Goal: Task Accomplishment & Management: Use online tool/utility

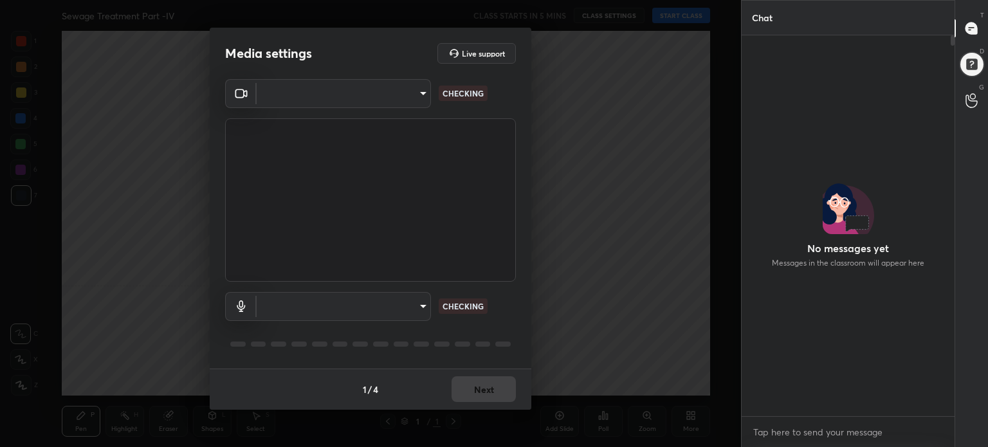
scroll to position [5, 4]
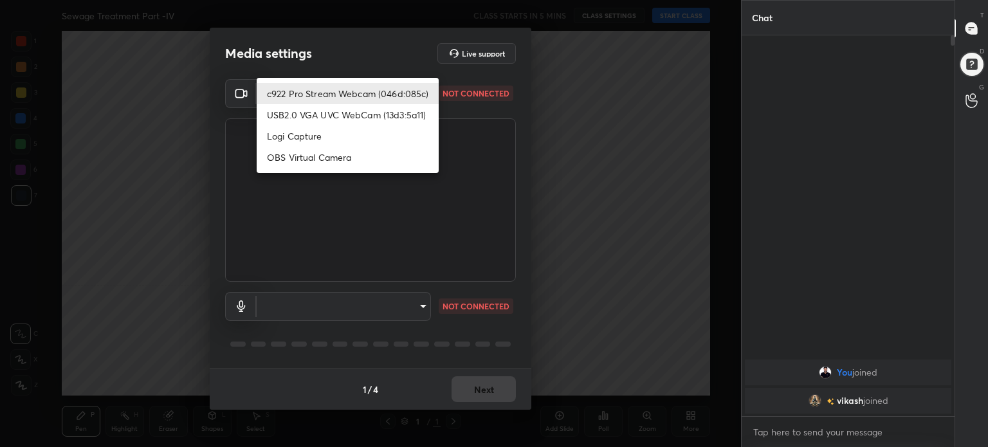
click at [414, 87] on body "1 2 3 4 5 6 7 C X Z C X Z E E Erase all H H Sewage Treatment Part -IV CLASS STA…" at bounding box center [494, 223] width 988 height 447
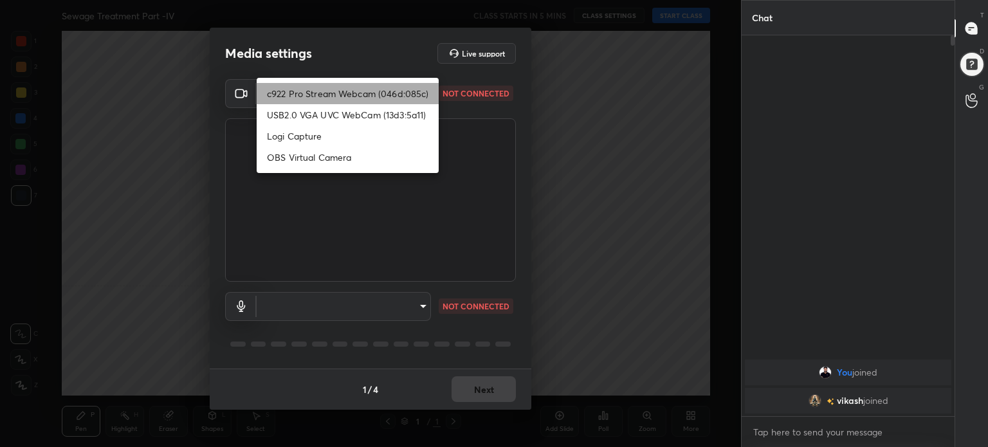
click at [414, 87] on li "c922 Pro Stream Webcam (046d:085c)" at bounding box center [348, 93] width 182 height 21
type input "8478021c2761d7cceb1d70c4b0691acfe85af7d52d98a52d2a6ced0d42215cb4"
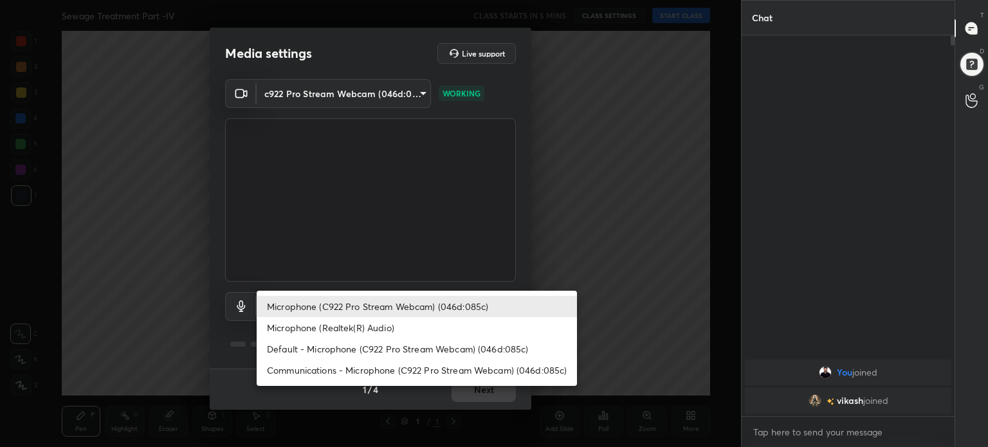
click at [421, 300] on body "1 2 3 4 5 6 7 C X Z C X Z E E Erase all H H Sewage Treatment Part -IV CLASS STA…" at bounding box center [494, 223] width 988 height 447
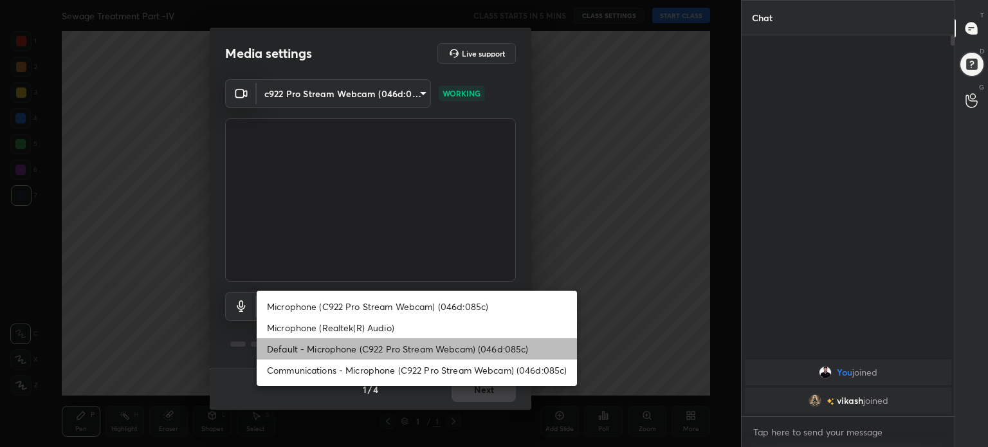
click at [437, 352] on li "Default - Microphone (C922 Pro Stream Webcam) (046d:085c)" at bounding box center [417, 348] width 320 height 21
type input "default"
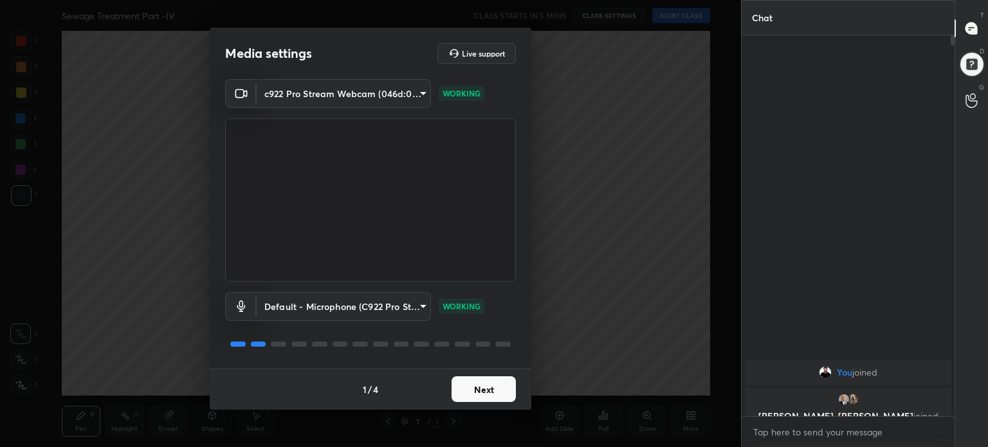
click at [492, 397] on button "Next" at bounding box center [484, 389] width 64 height 26
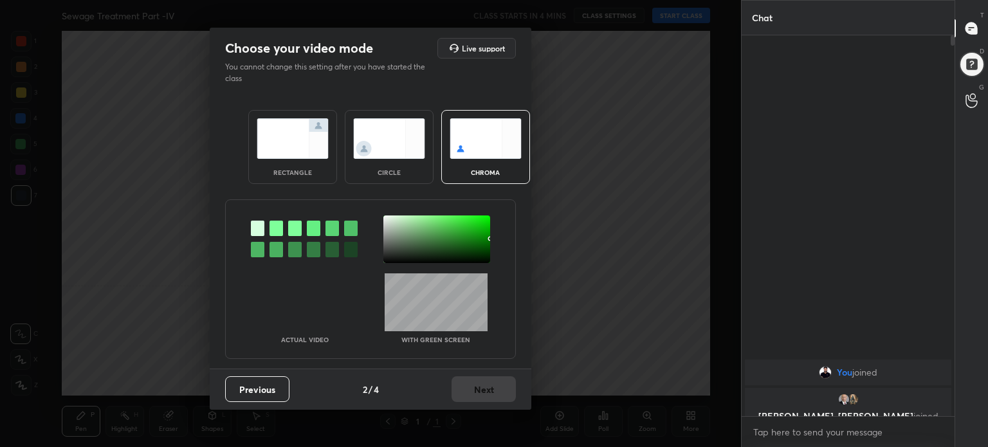
click at [322, 173] on div "rectangle" at bounding box center [292, 147] width 89 height 74
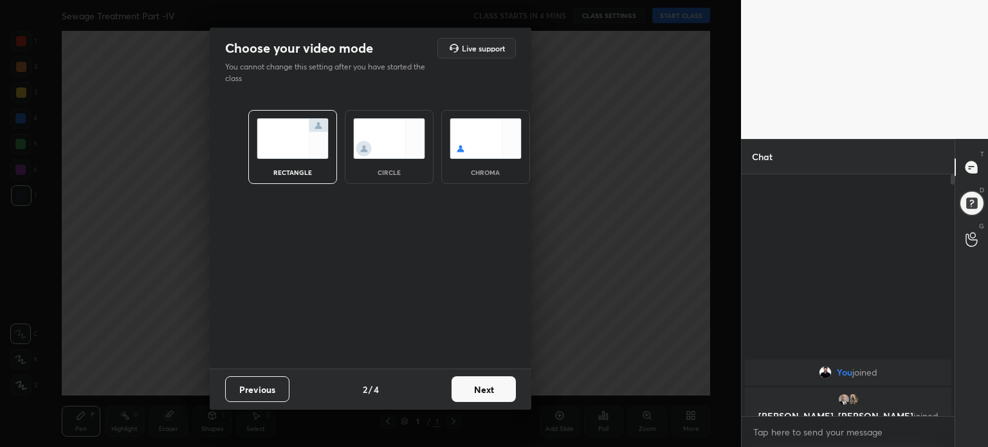
click at [497, 383] on button "Next" at bounding box center [484, 389] width 64 height 26
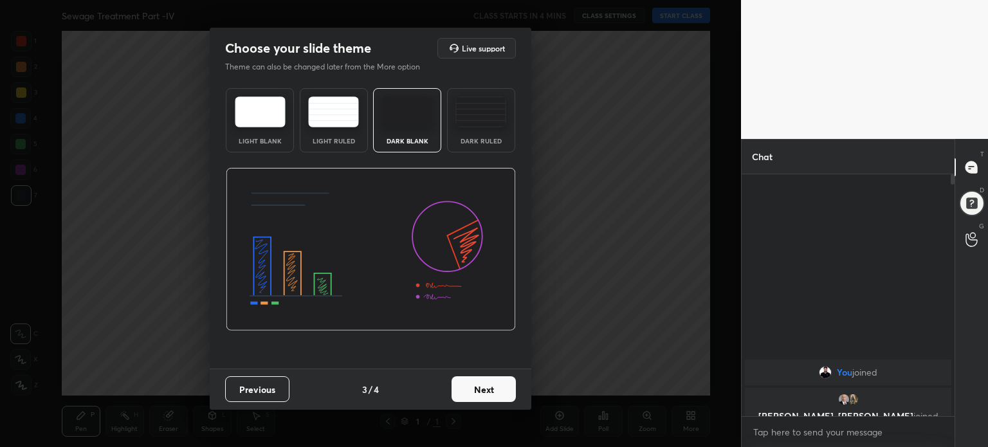
click at [257, 115] on img at bounding box center [260, 111] width 51 height 31
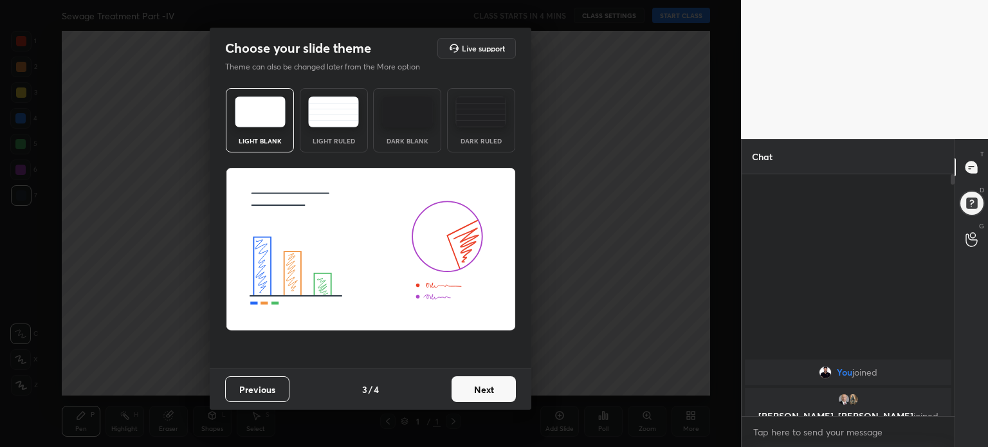
click at [496, 399] on button "Next" at bounding box center [484, 389] width 64 height 26
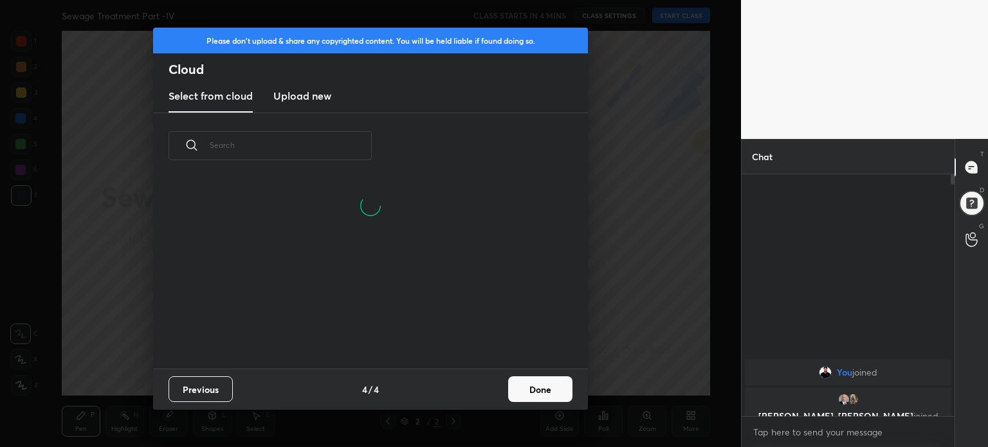
scroll to position [129, 413]
click at [543, 385] on button "Done" at bounding box center [540, 389] width 64 height 26
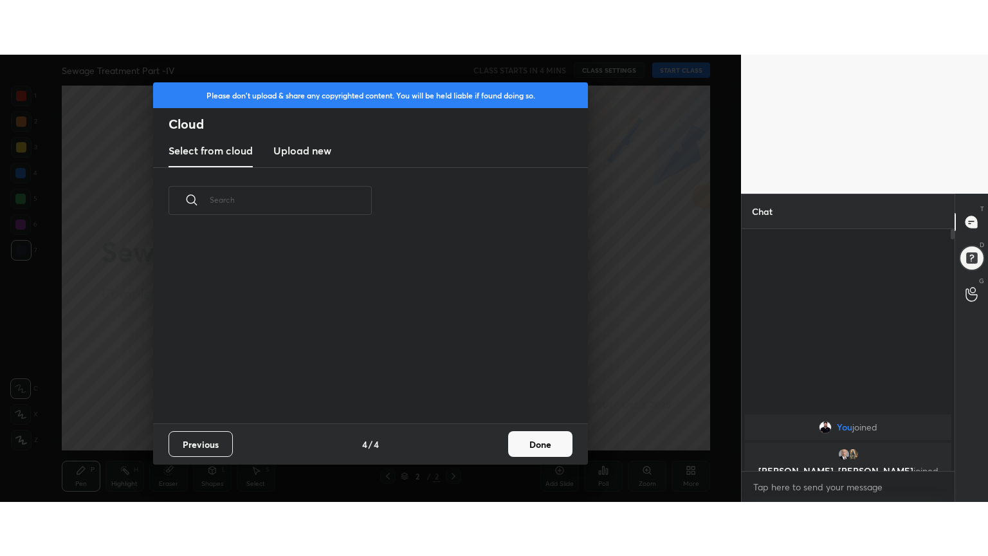
scroll to position [190, 413]
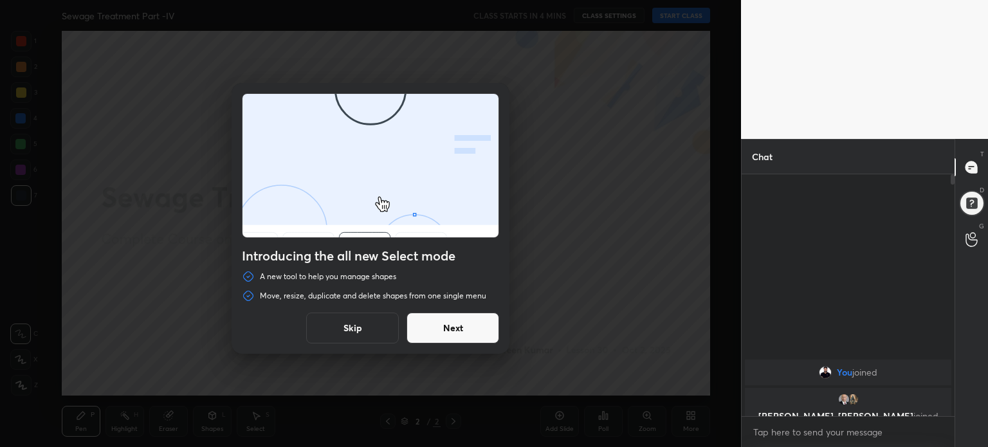
click at [370, 326] on button "Skip" at bounding box center [352, 328] width 93 height 31
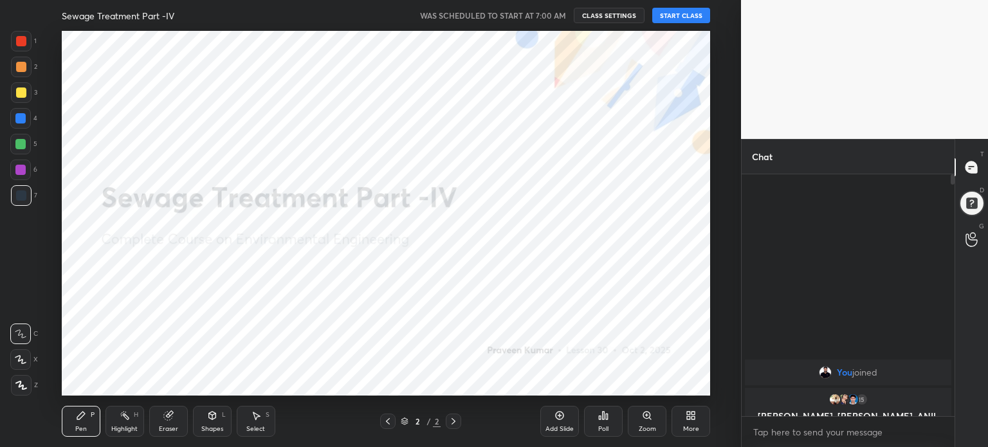
click at [672, 13] on button "START CLASS" at bounding box center [681, 15] width 58 height 15
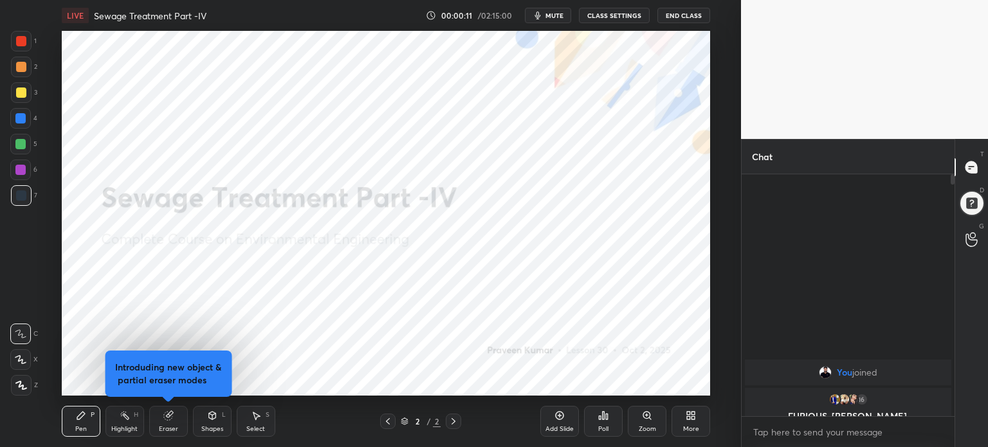
click at [694, 418] on icon at bounding box center [693, 417] width 3 height 3
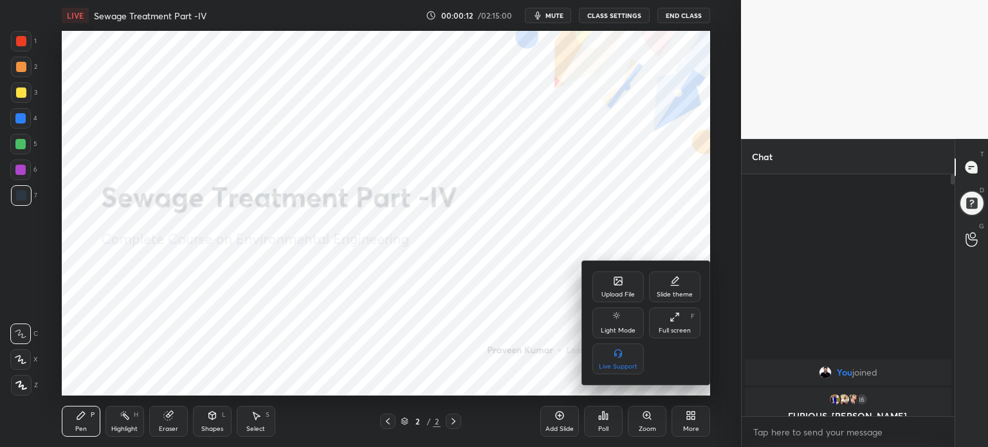
click at [682, 321] on div "Full screen F" at bounding box center [674, 322] width 51 height 31
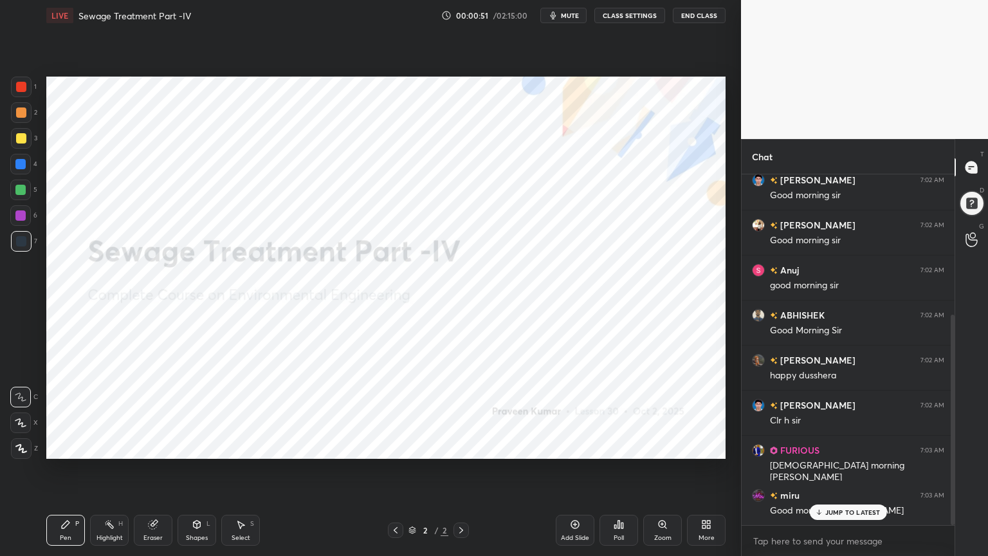
scroll to position [234, 0]
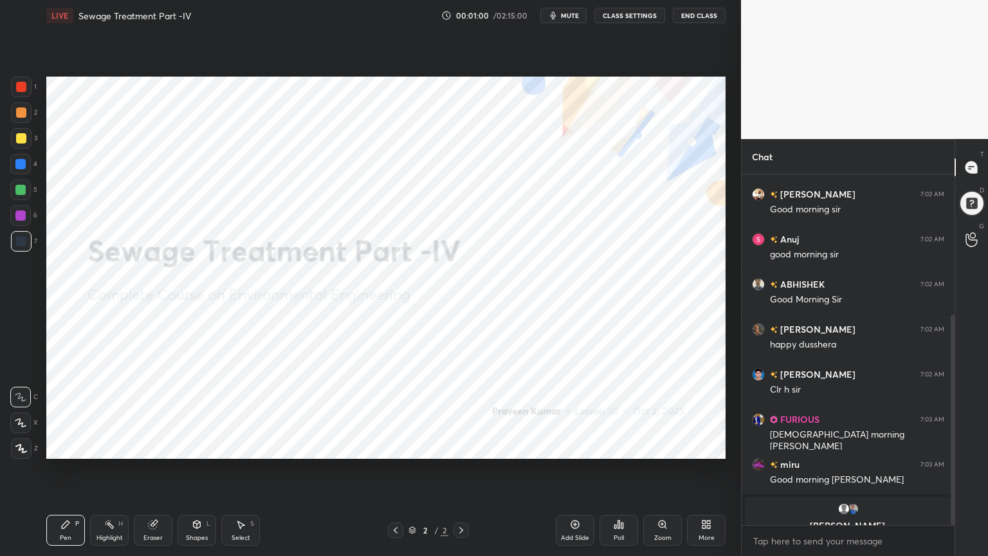
click at [711, 446] on div "More" at bounding box center [706, 530] width 39 height 31
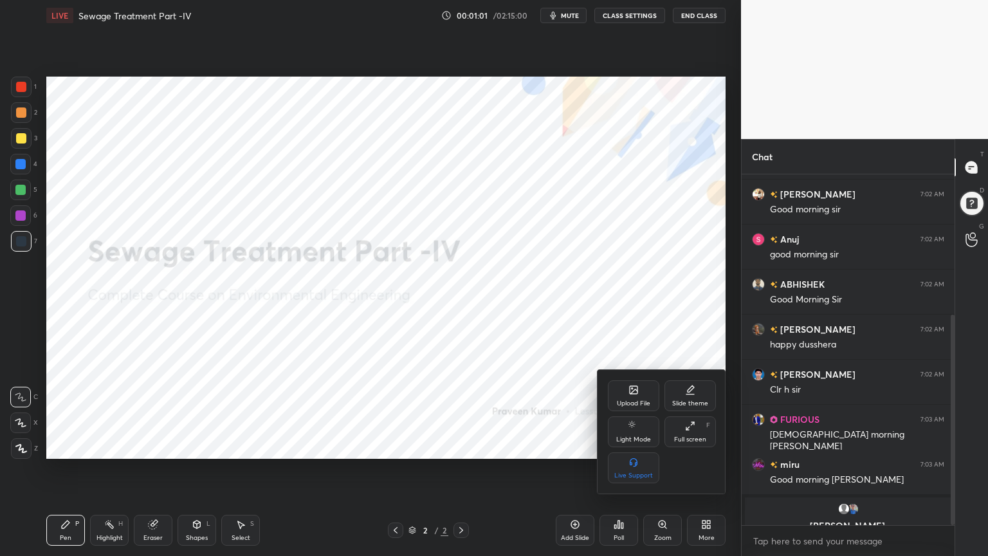
scroll to position [280, 0]
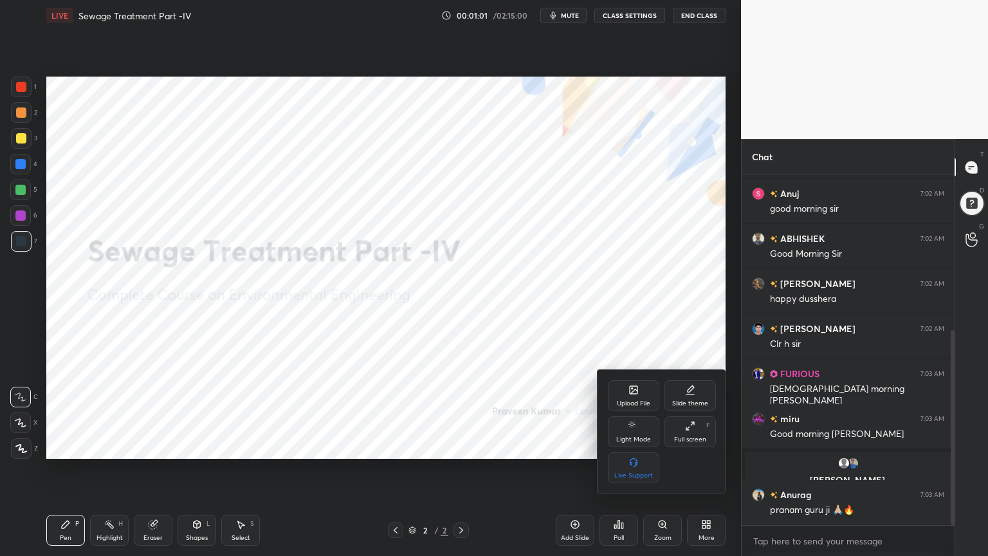
click at [700, 395] on div "Slide theme" at bounding box center [689, 395] width 51 height 31
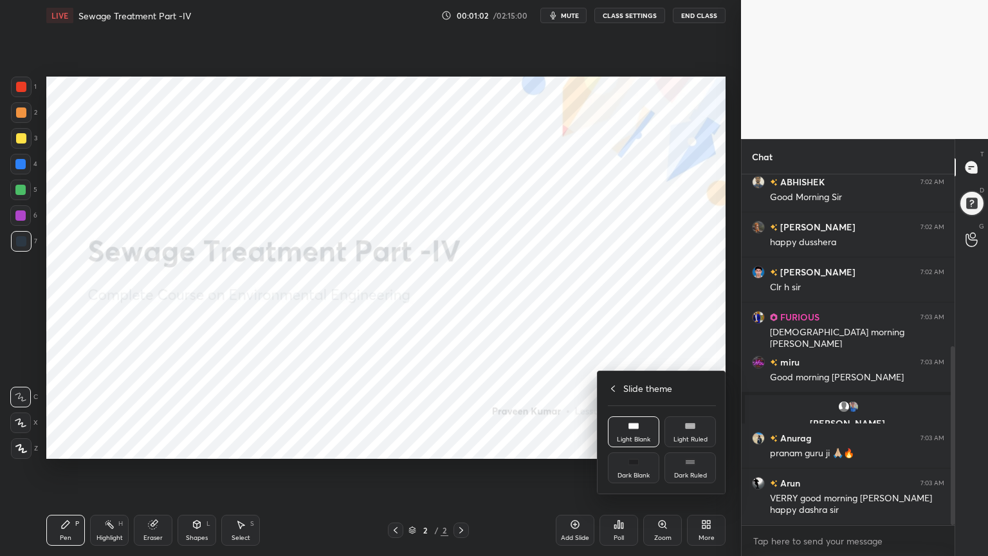
click at [634, 446] on icon at bounding box center [633, 462] width 10 height 10
click at [545, 434] on div at bounding box center [494, 278] width 988 height 556
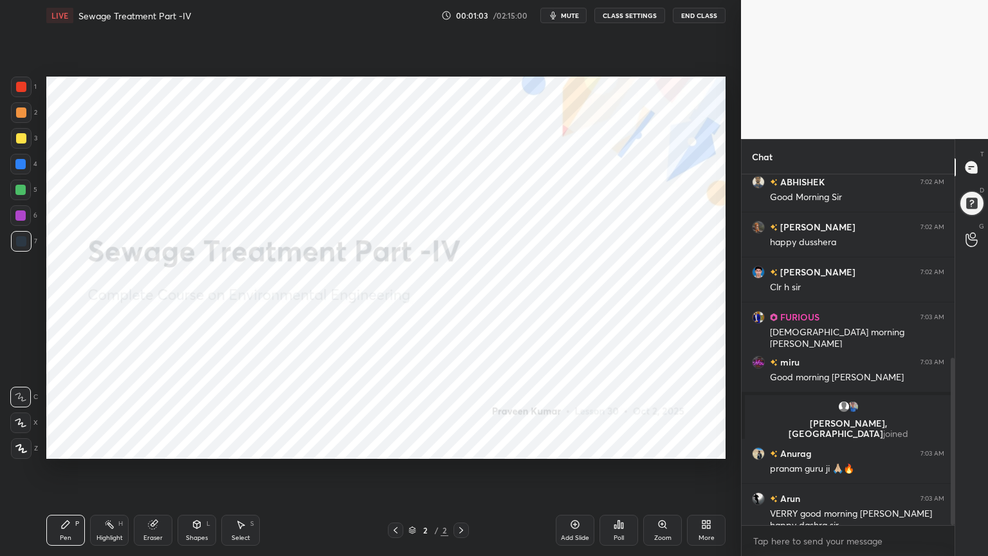
scroll to position [383, 0]
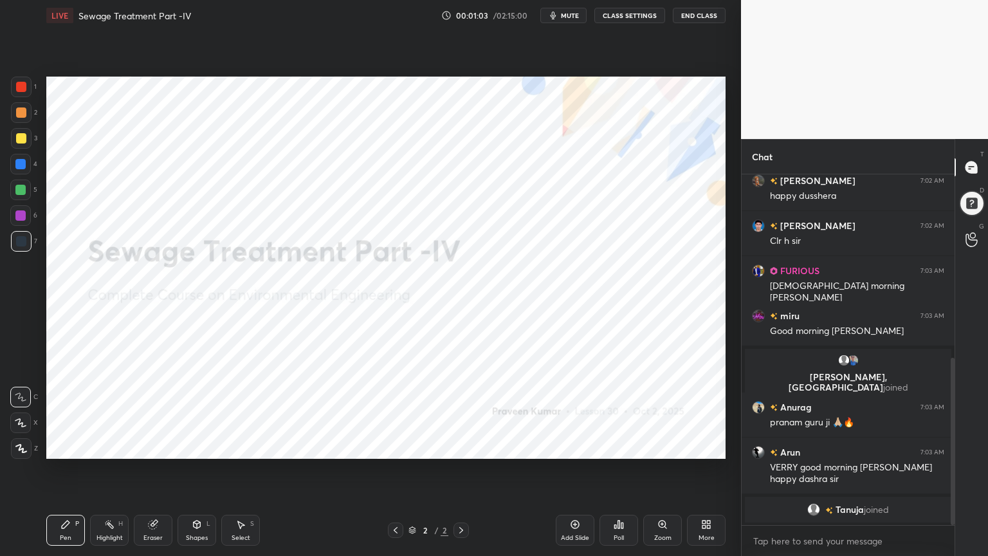
click at [578, 446] on icon at bounding box center [575, 524] width 10 height 10
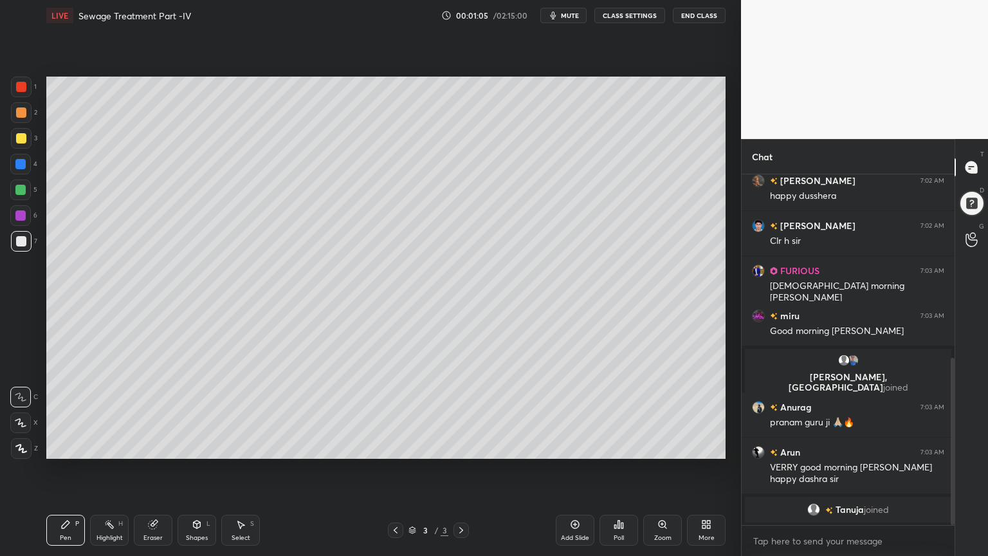
click at [23, 134] on div at bounding box center [21, 138] width 10 height 10
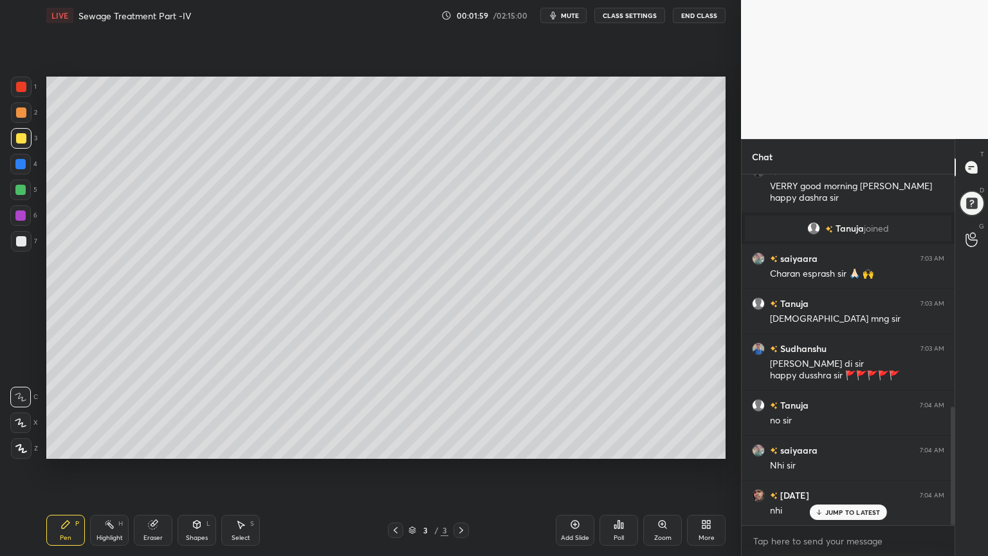
scroll to position [735, 0]
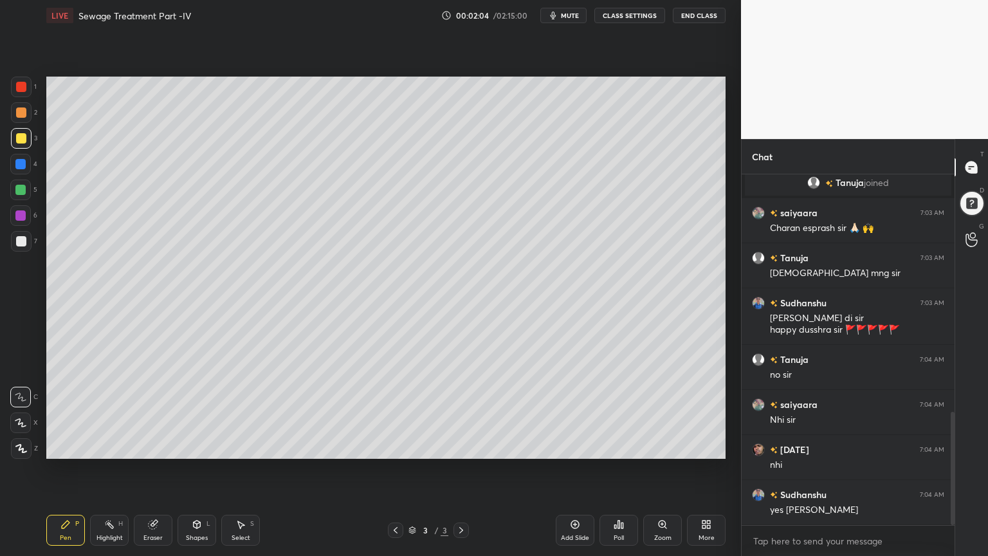
click at [20, 136] on div at bounding box center [21, 138] width 10 height 10
click at [24, 446] on icon at bounding box center [21, 448] width 12 height 9
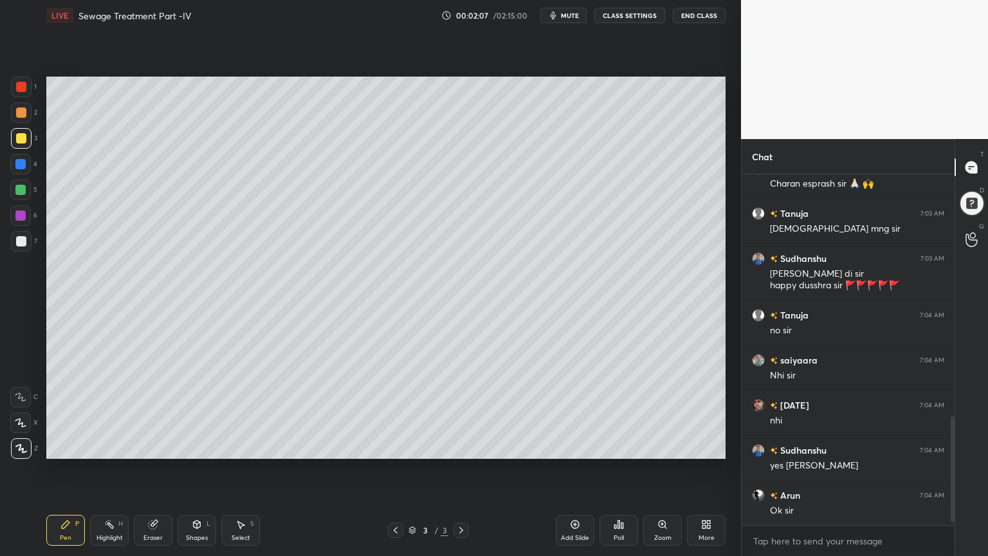
scroll to position [810, 0]
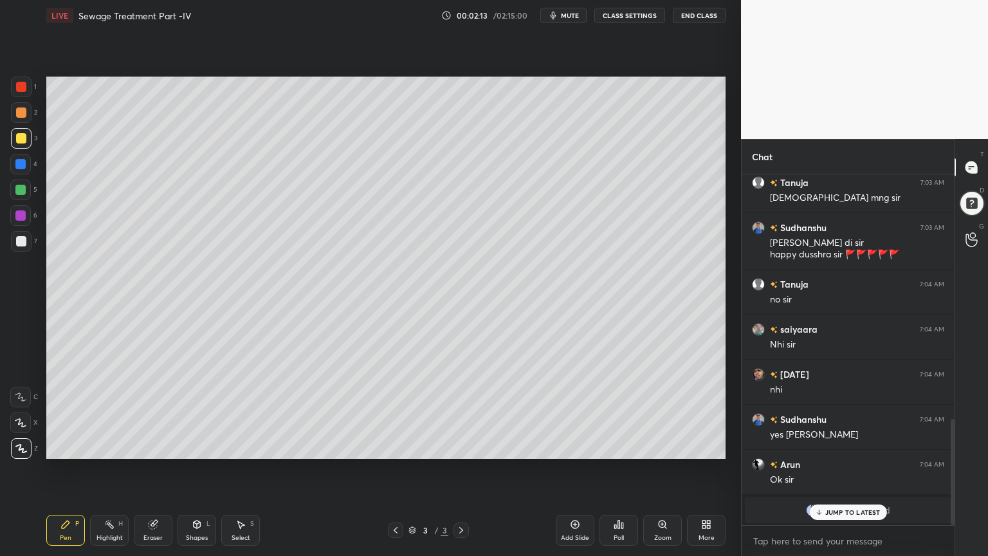
click at [192, 446] on icon at bounding box center [197, 524] width 10 height 10
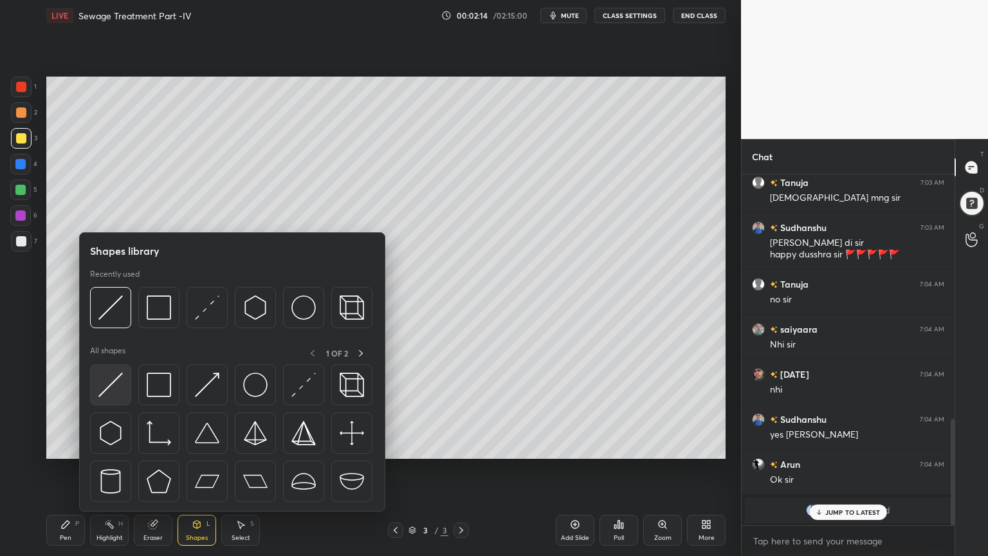
click at [122, 388] on img at bounding box center [110, 384] width 24 height 24
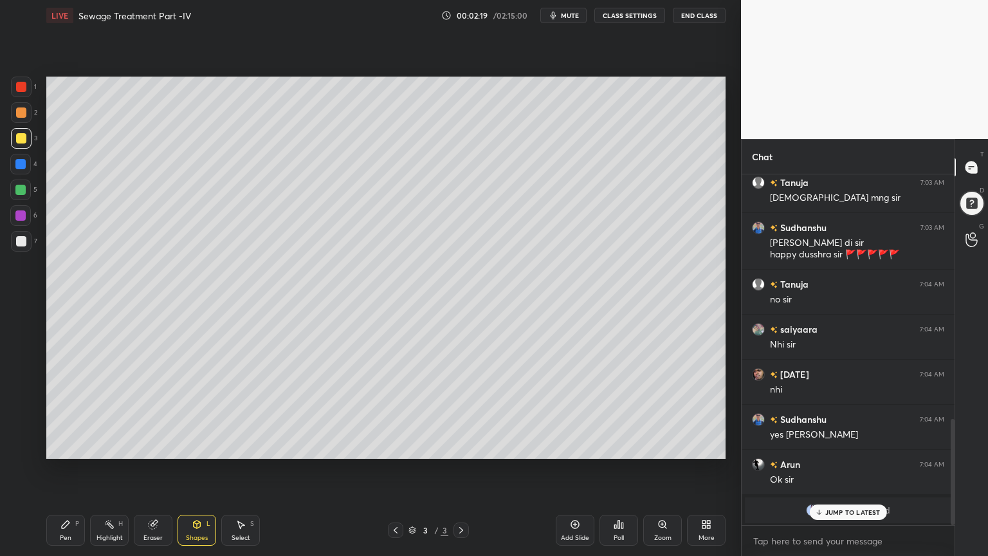
scroll to position [856, 0]
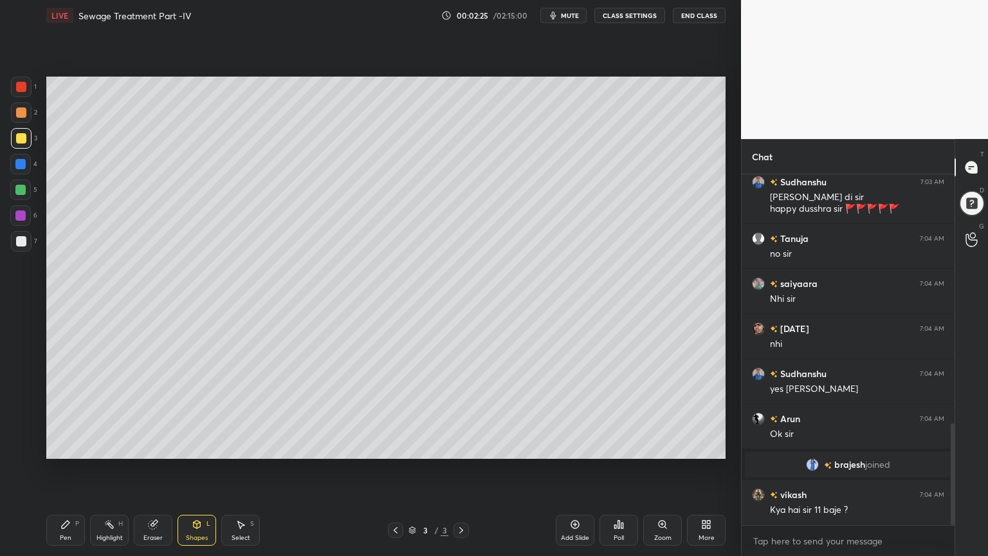
click at [563, 7] on div "LIVE Sewage Treatment Part -IV 00:02:25 / 02:15:00 mute CLASS SETTINGS End Class" at bounding box center [385, 15] width 679 height 31
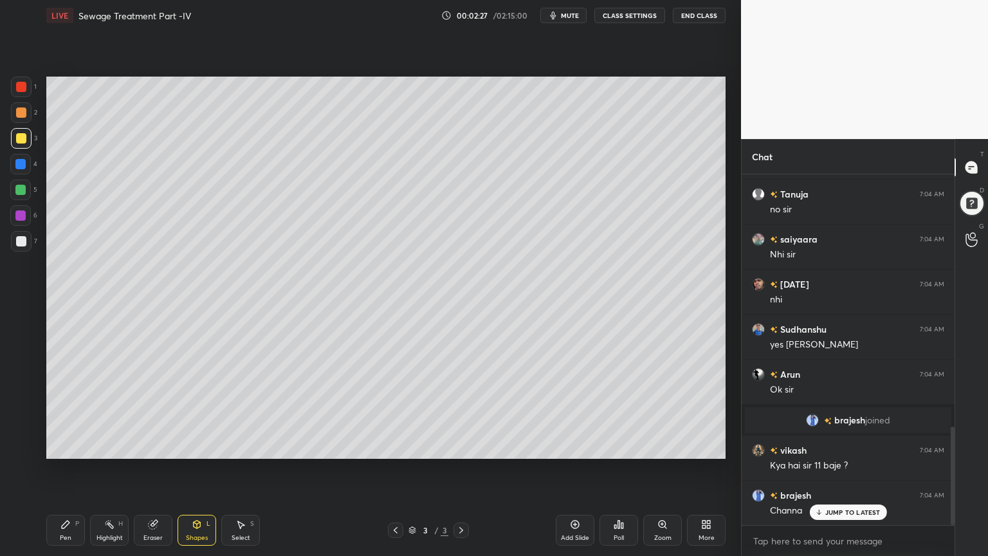
click at [571, 17] on span "mute" at bounding box center [570, 15] width 18 height 9
click at [577, 16] on span "unmute" at bounding box center [569, 15] width 28 height 9
click at [579, 12] on span "mute" at bounding box center [570, 15] width 18 height 9
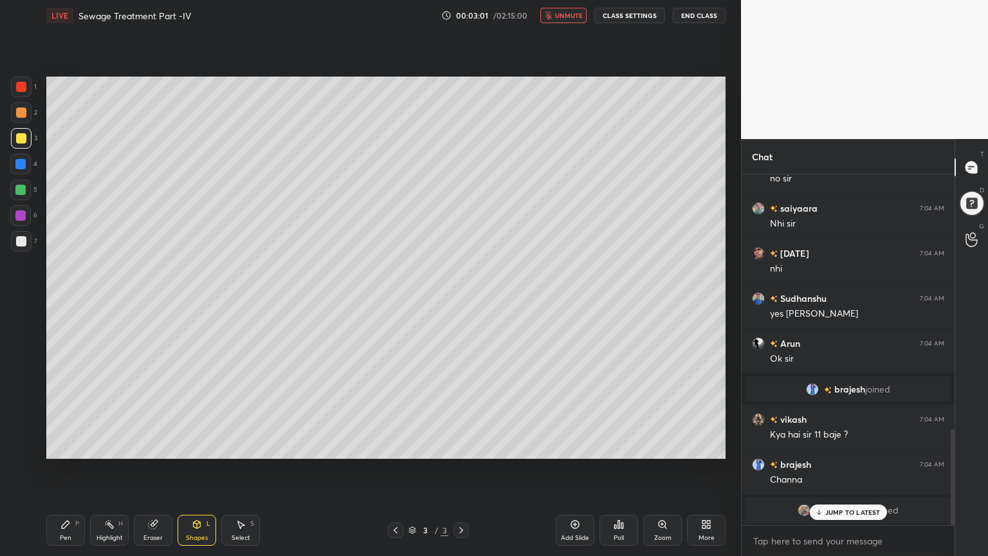
click at [574, 11] on span "unmute" at bounding box center [569, 15] width 28 height 9
click at [846, 446] on p "JUMP TO LATEST" at bounding box center [852, 512] width 55 height 8
click at [23, 242] on div at bounding box center [21, 241] width 10 height 10
click at [70, 446] on icon at bounding box center [65, 524] width 10 height 10
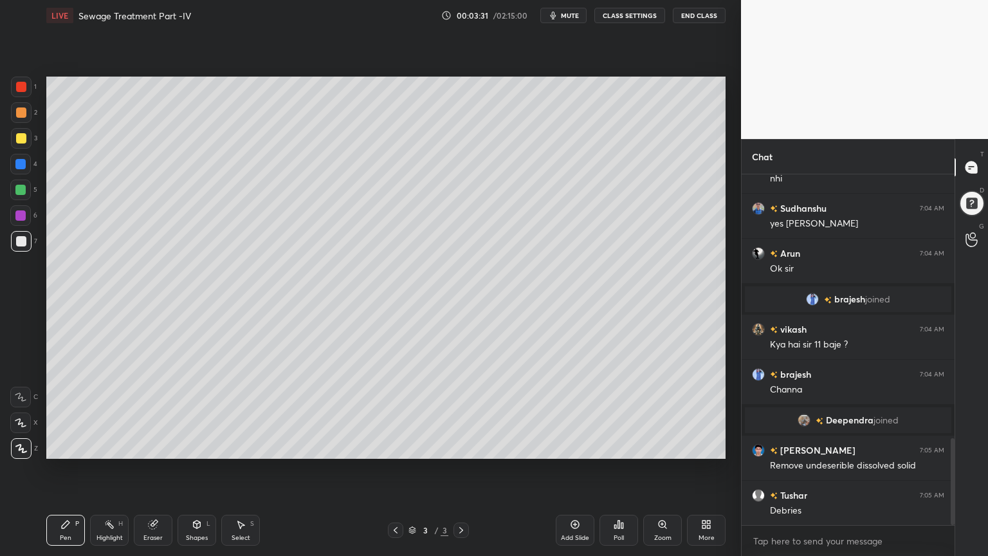
scroll to position [1067, 0]
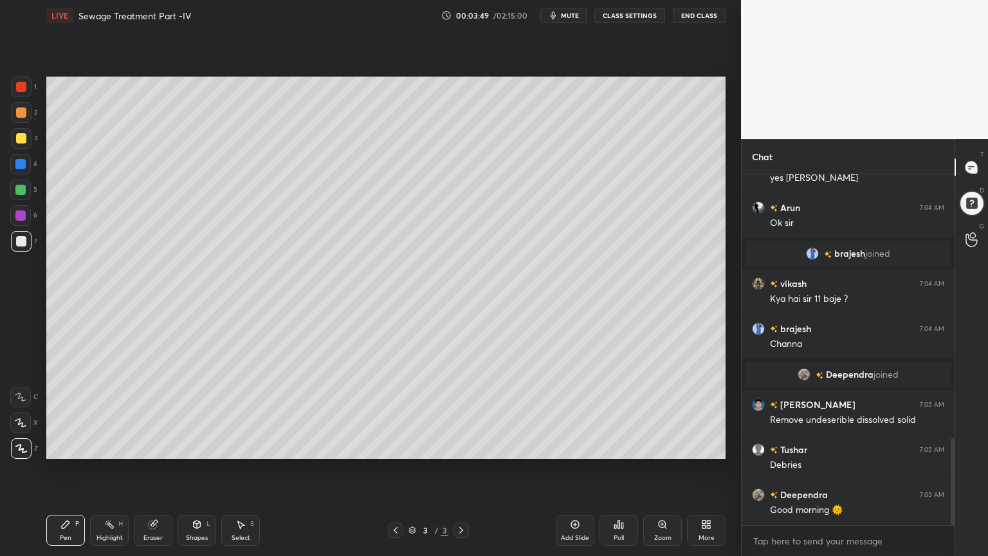
click at [154, 446] on icon at bounding box center [153, 524] width 8 height 8
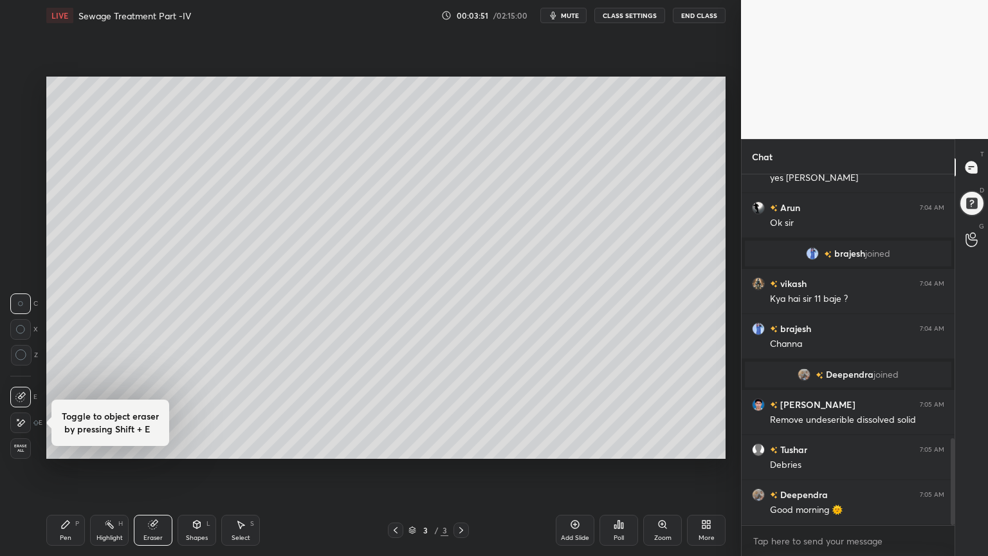
click at [66, 446] on div "Pen" at bounding box center [66, 538] width 12 height 6
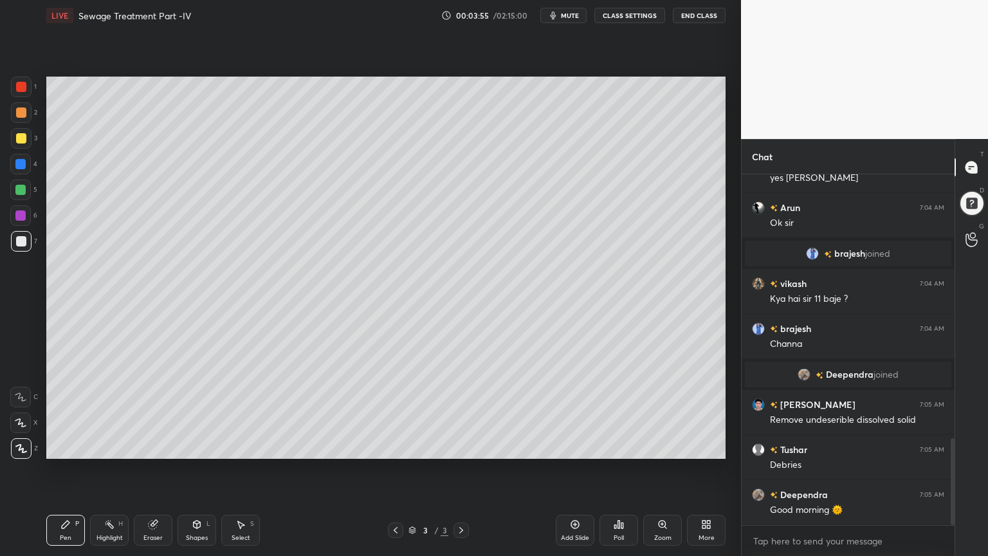
scroll to position [1111, 0]
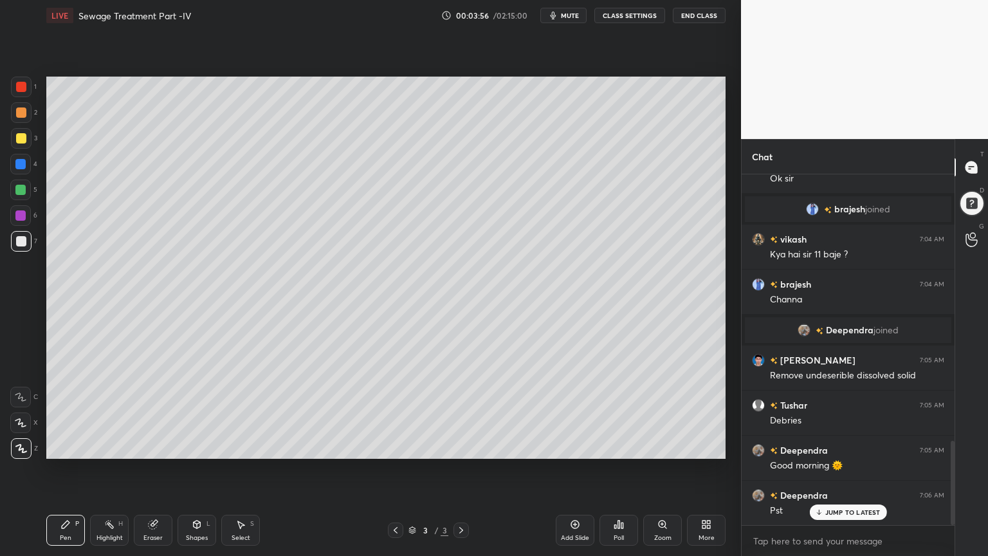
click at [157, 446] on icon at bounding box center [153, 524] width 10 height 10
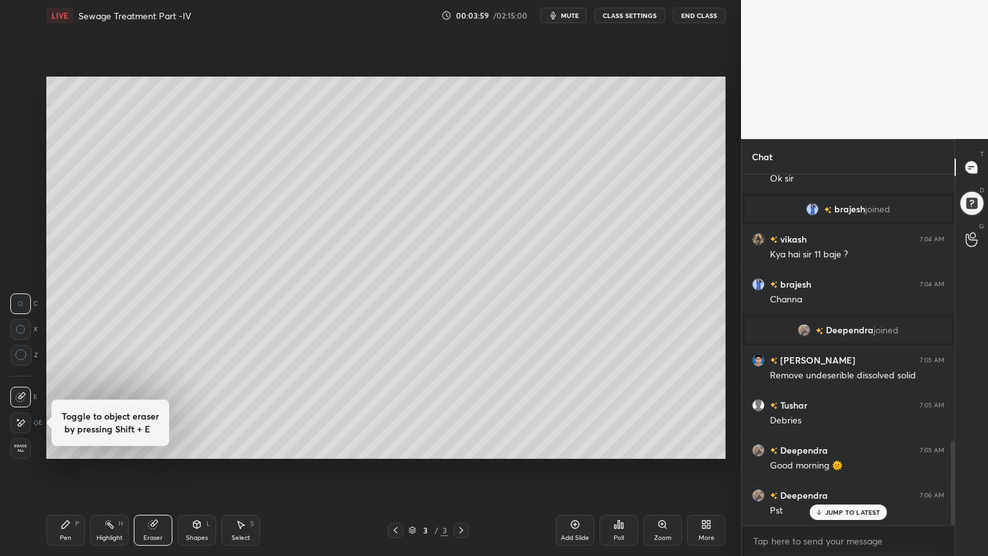
click at [76, 446] on div "Pen P" at bounding box center [65, 530] width 39 height 31
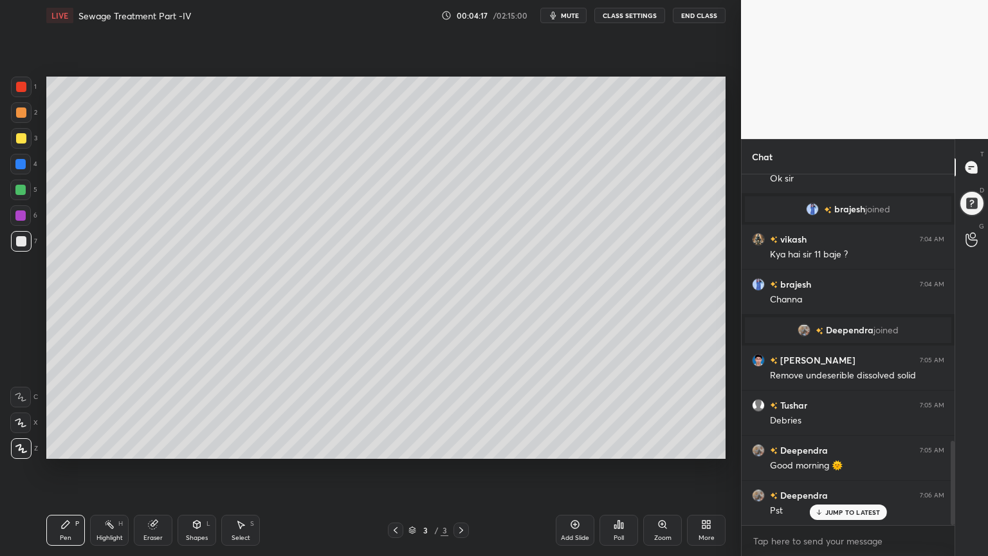
click at [183, 446] on div "Shapes L" at bounding box center [197, 530] width 39 height 31
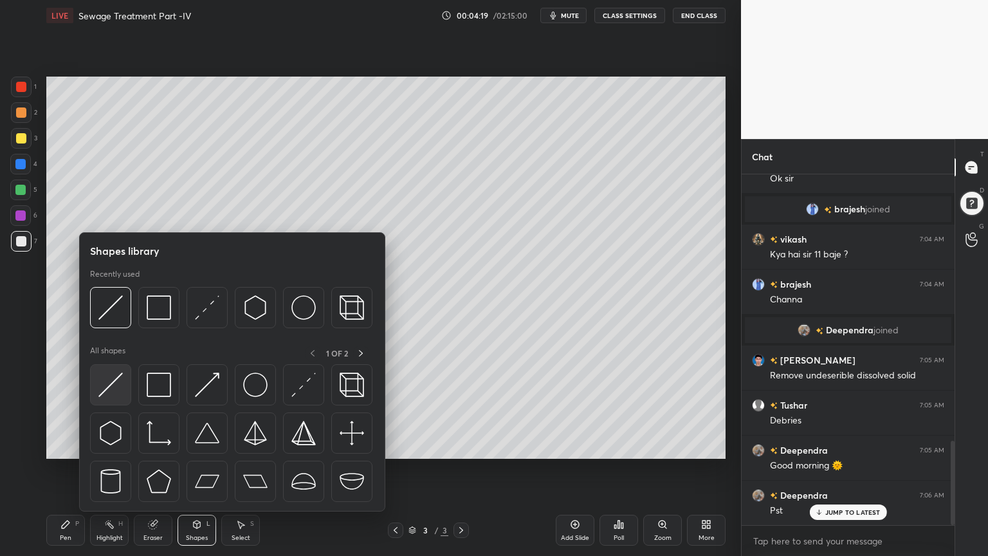
click at [108, 392] on img at bounding box center [110, 384] width 24 height 24
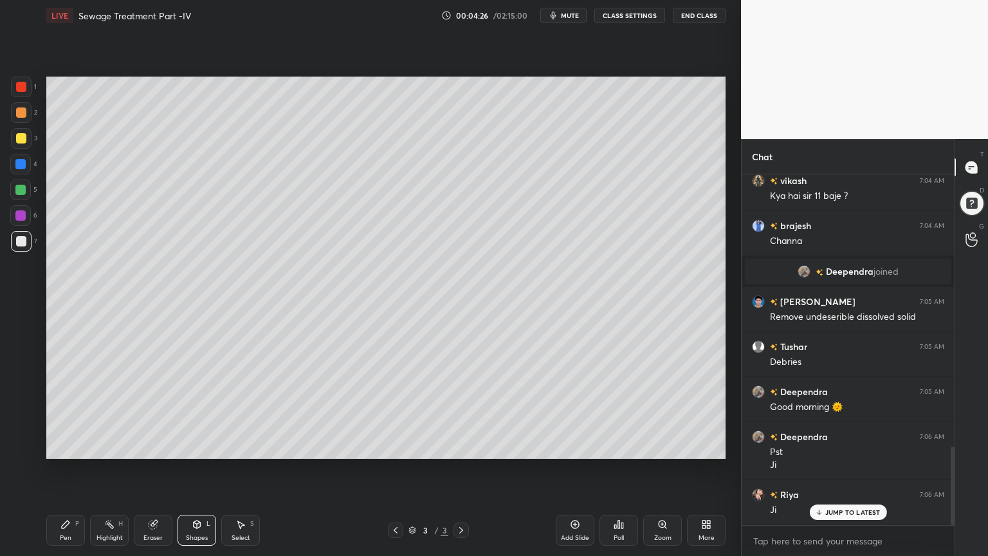
scroll to position [1214, 0]
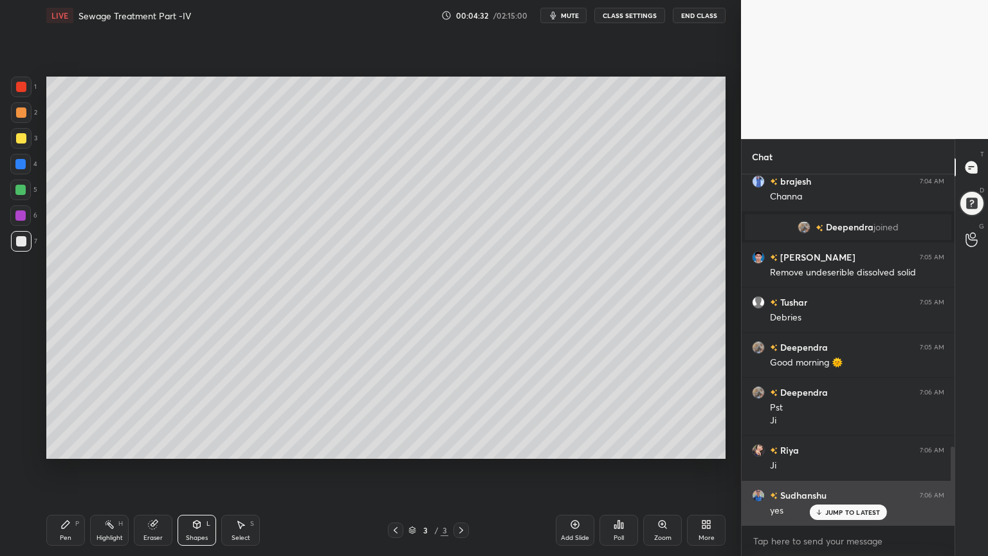
click at [850, 446] on p "JUMP TO LATEST" at bounding box center [852, 512] width 55 height 8
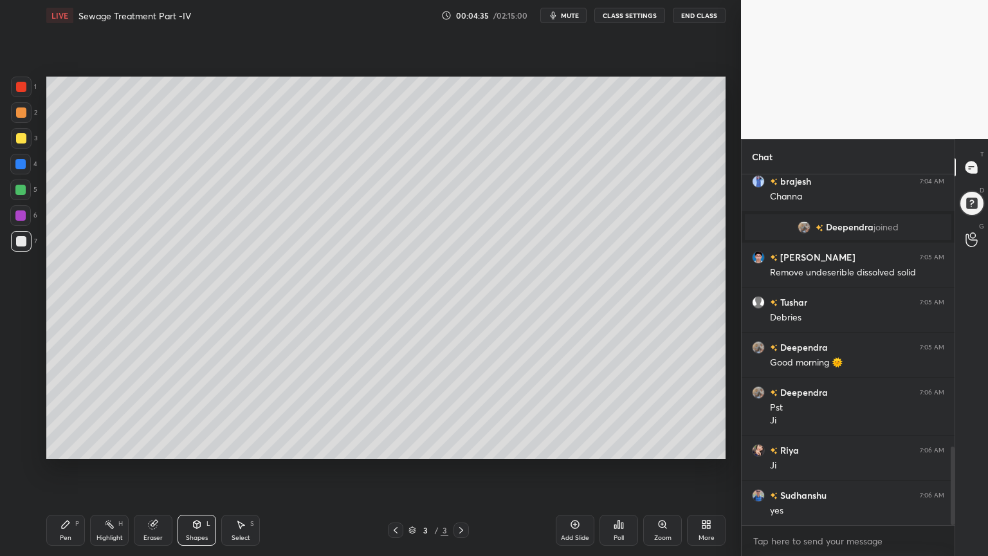
click at [73, 446] on div "Pen P" at bounding box center [65, 530] width 39 height 31
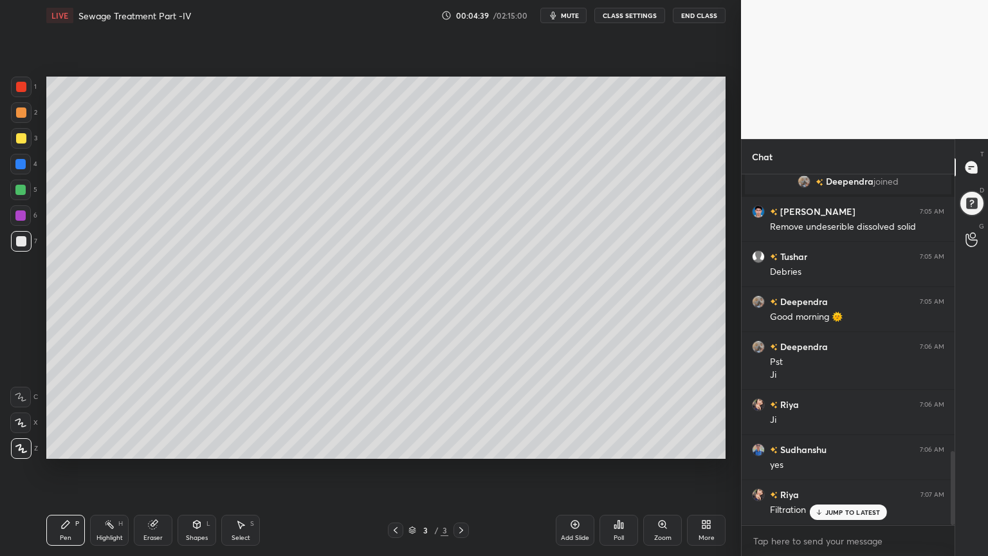
scroll to position [1304, 0]
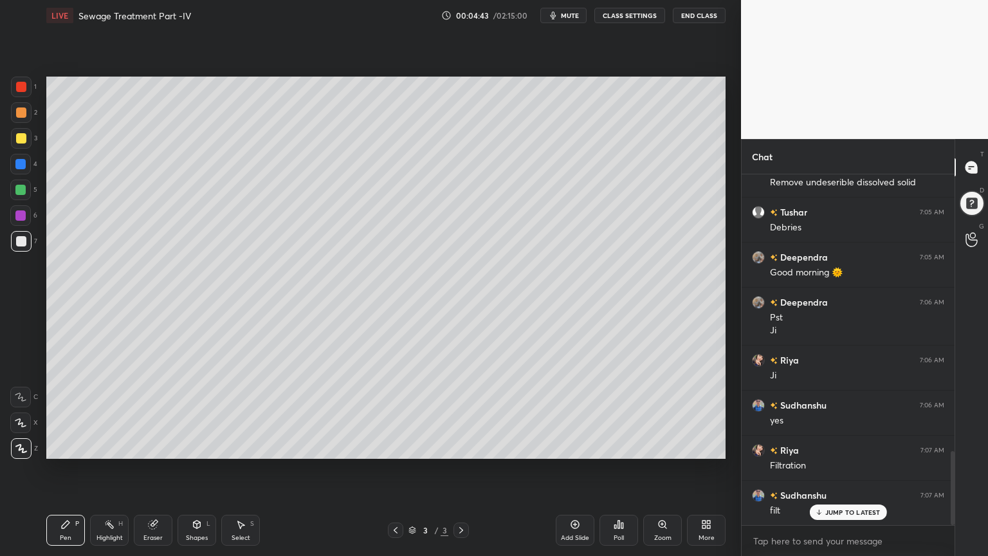
click at [198, 446] on div "Shapes" at bounding box center [197, 538] width 22 height 6
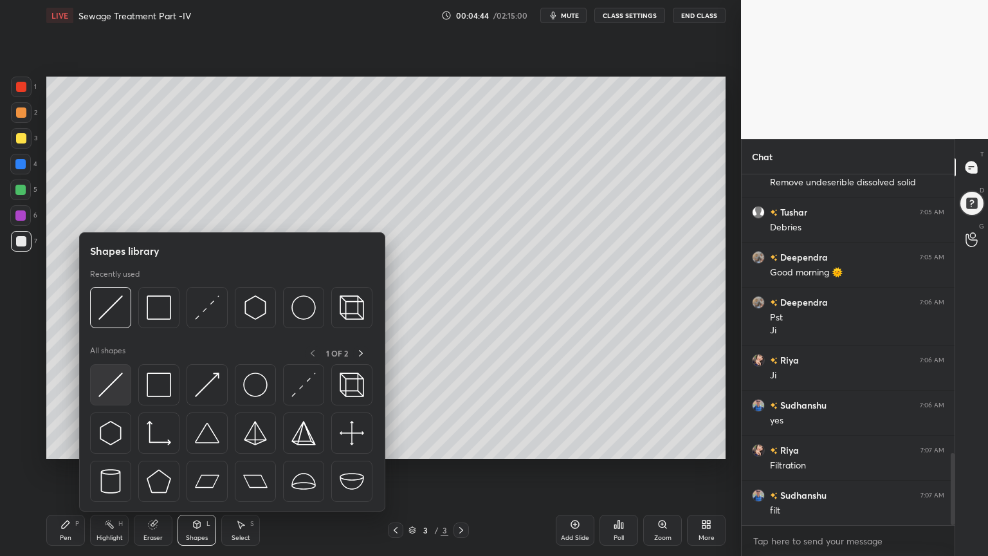
scroll to position [1350, 0]
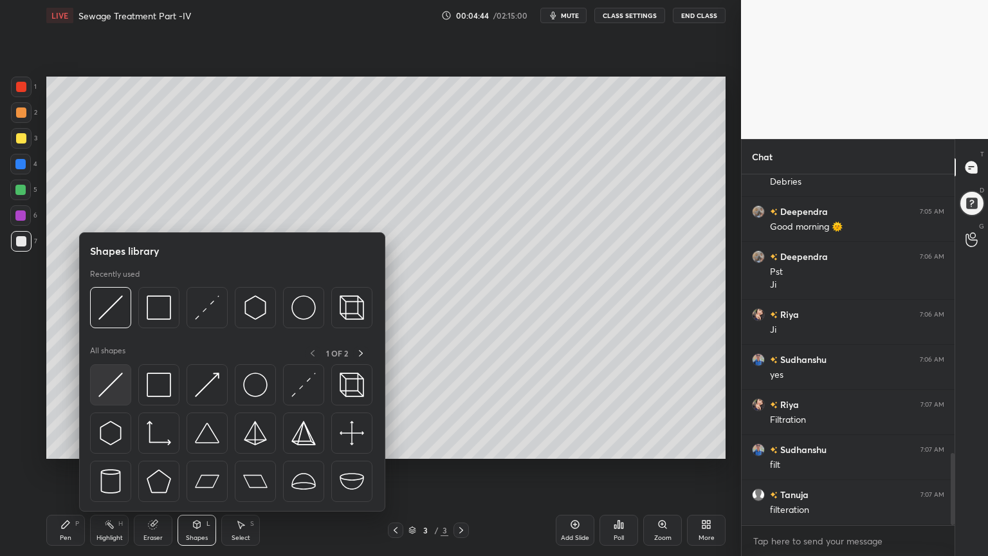
click at [108, 394] on img at bounding box center [110, 384] width 24 height 24
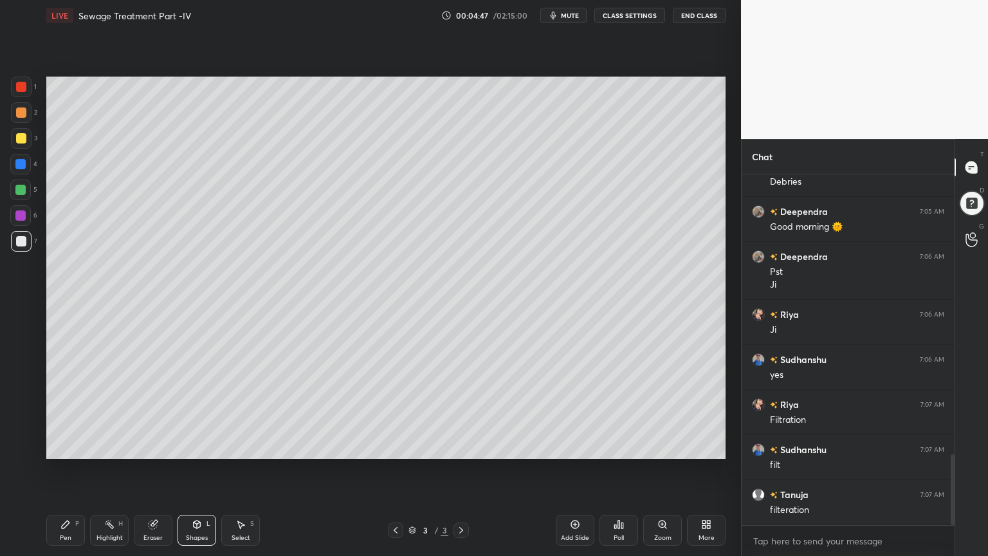
scroll to position [1381, 0]
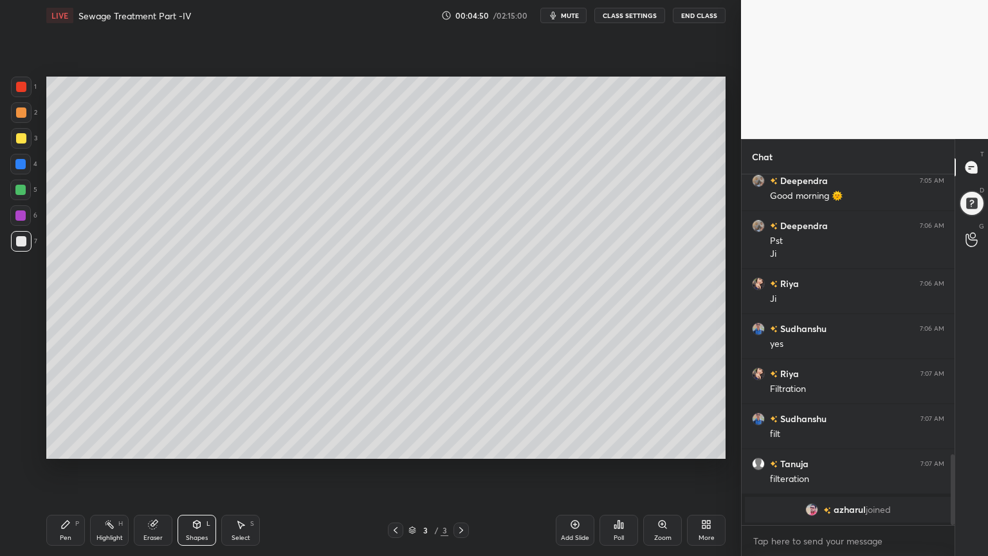
click at [74, 446] on div "Pen P" at bounding box center [65, 530] width 39 height 31
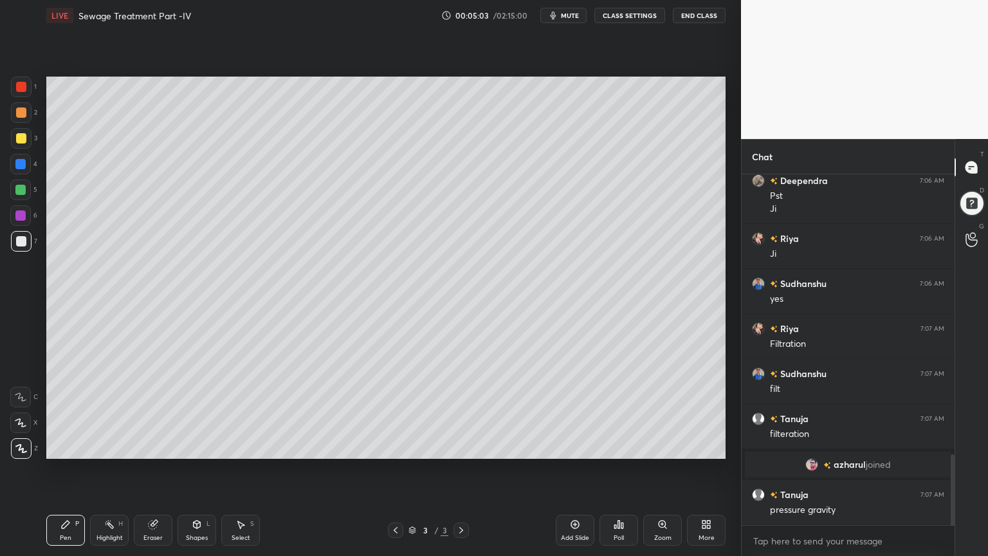
scroll to position [1150, 0]
click at [203, 446] on div "Shapes L" at bounding box center [197, 530] width 39 height 31
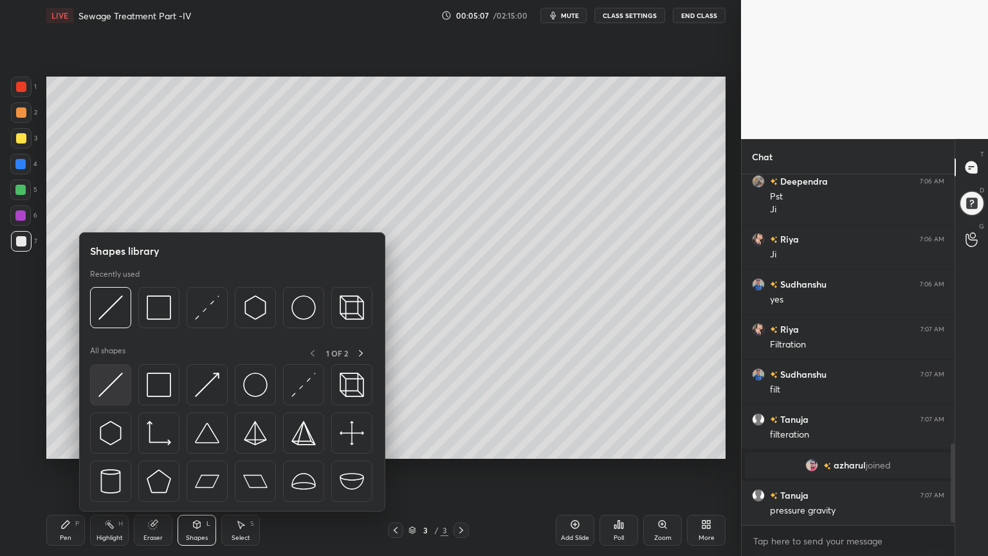
scroll to position [1196, 0]
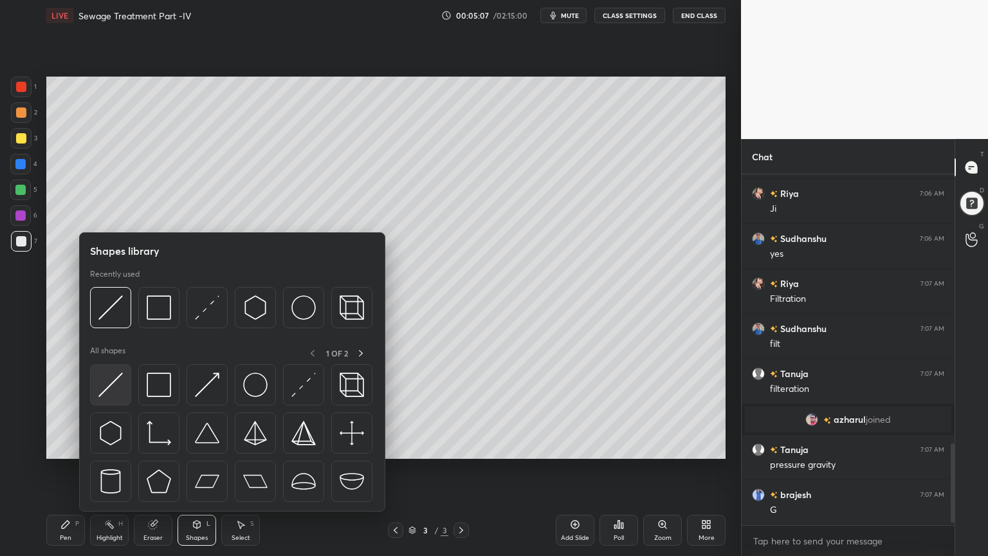
click at [110, 384] on img at bounding box center [110, 384] width 24 height 24
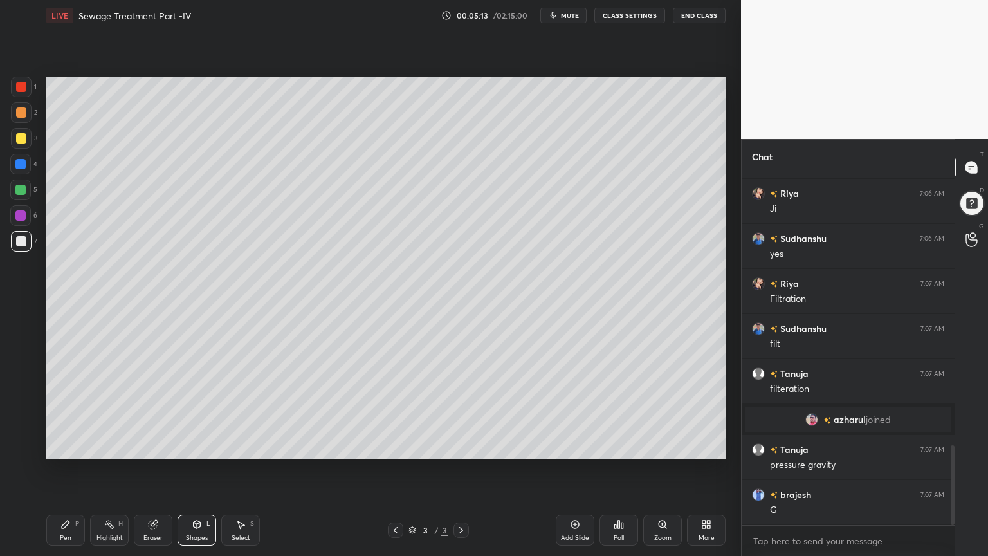
click at [17, 242] on div at bounding box center [21, 241] width 10 height 10
click at [68, 446] on icon at bounding box center [65, 524] width 10 height 10
click at [202, 446] on div "Shapes L" at bounding box center [197, 530] width 39 height 31
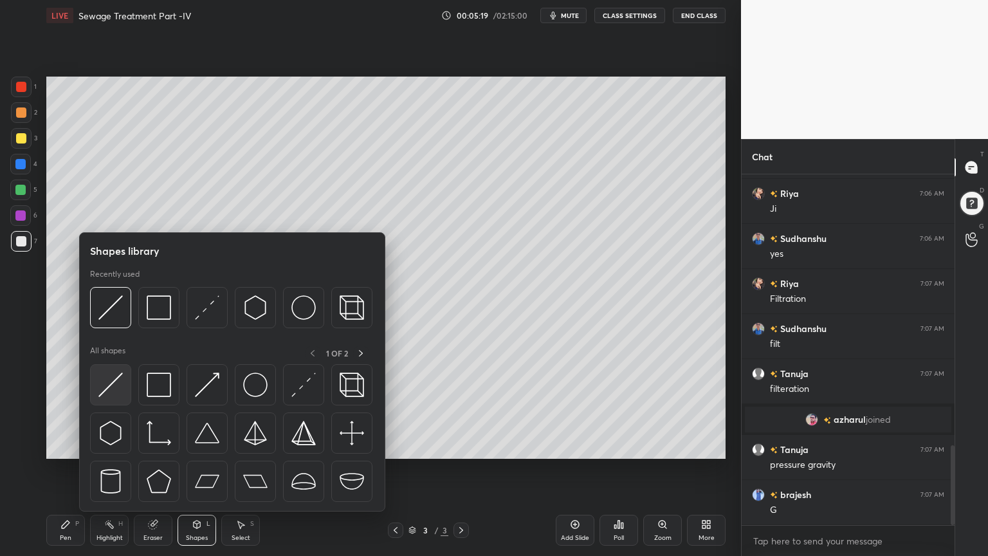
click at [99, 389] on img at bounding box center [110, 384] width 24 height 24
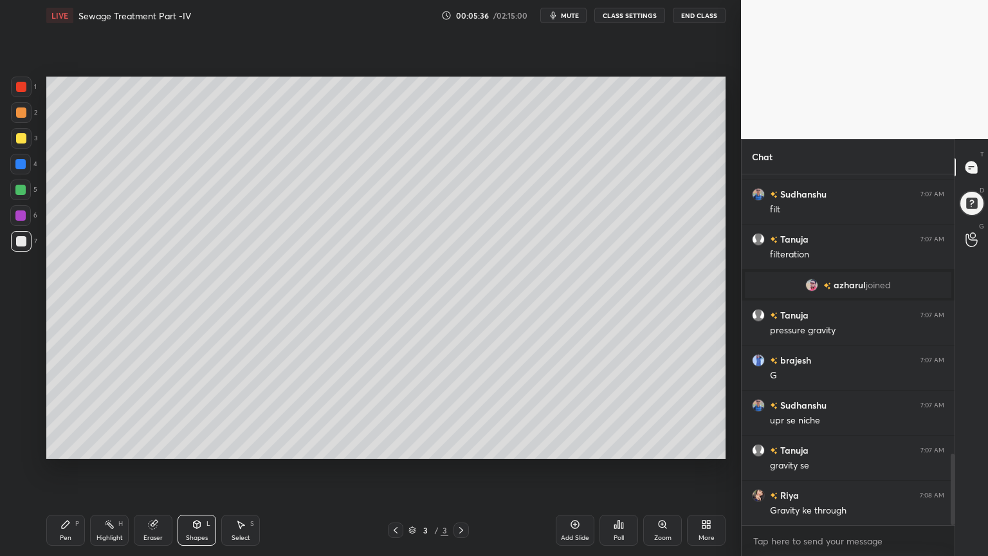
scroll to position [1376, 0]
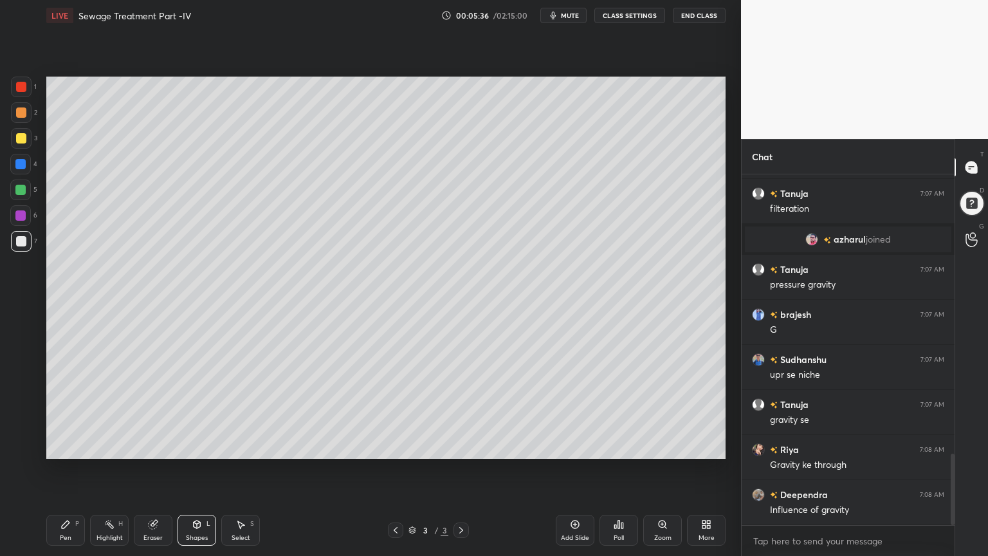
click at [21, 163] on div at bounding box center [20, 164] width 10 height 10
click at [201, 446] on div "Shapes" at bounding box center [197, 538] width 22 height 6
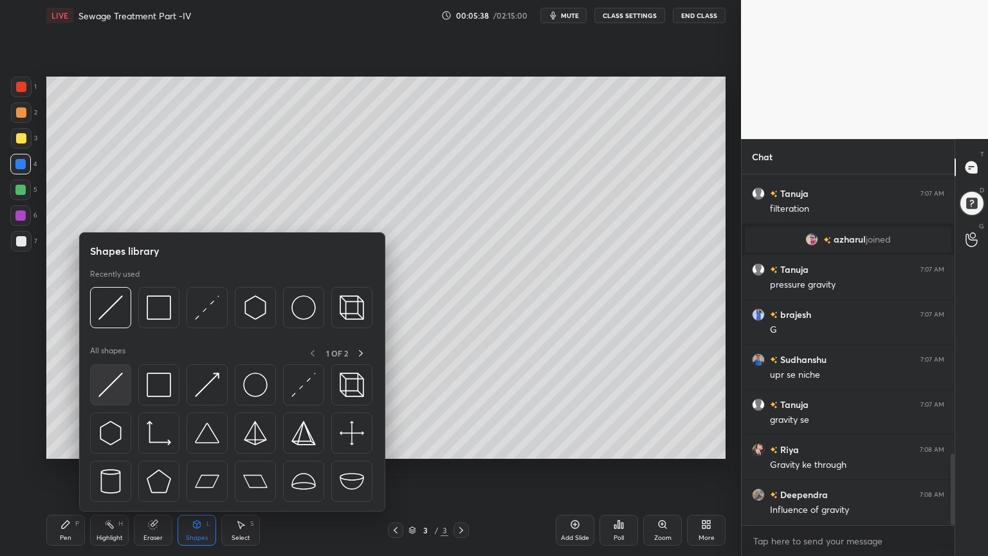
scroll to position [1420, 0]
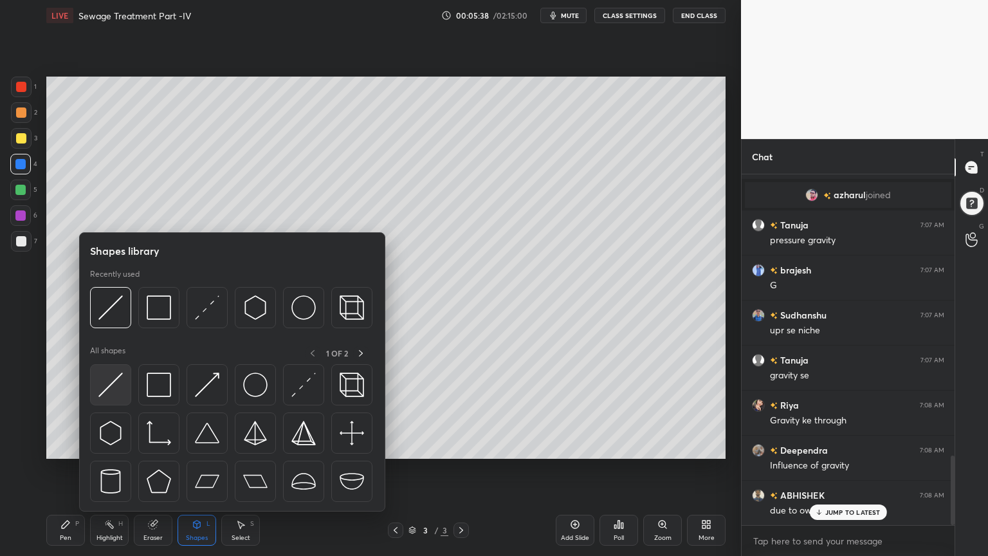
click at [111, 387] on img at bounding box center [110, 384] width 24 height 24
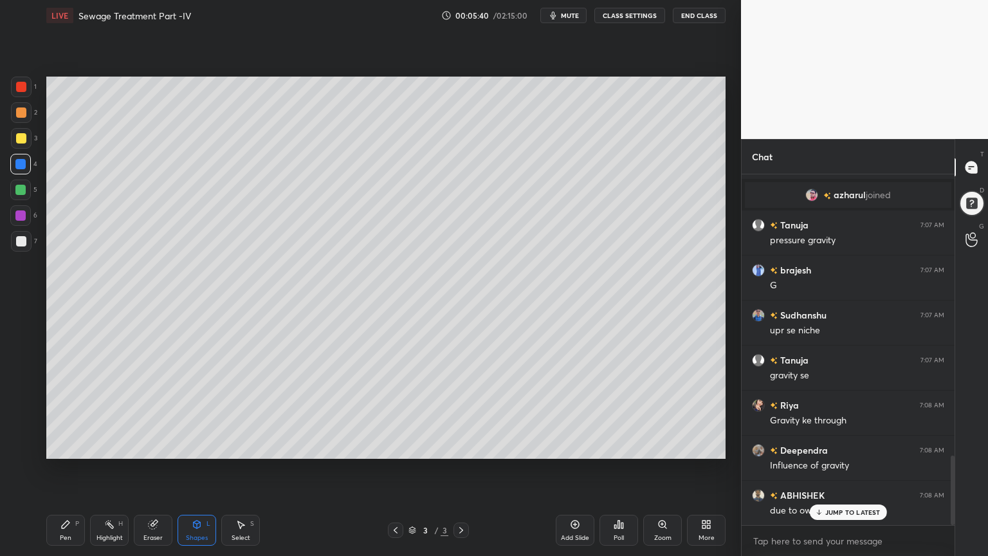
scroll to position [1466, 0]
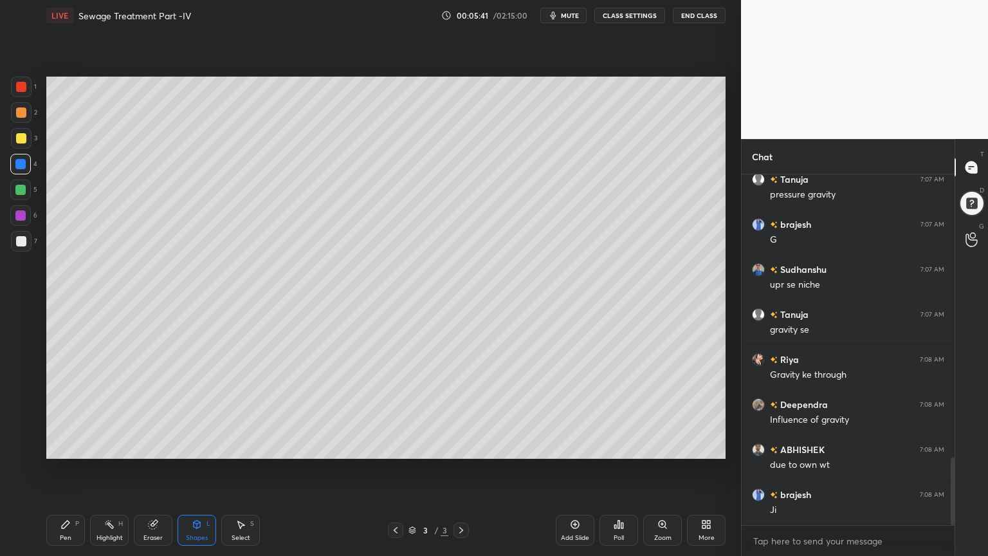
click at [75, 446] on div "Pen P" at bounding box center [65, 530] width 39 height 31
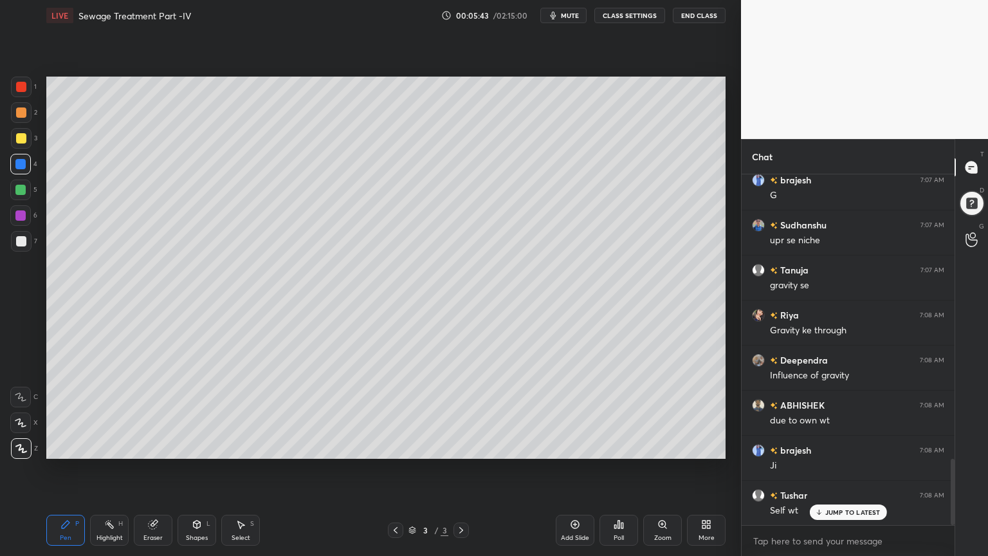
scroll to position [1556, 0]
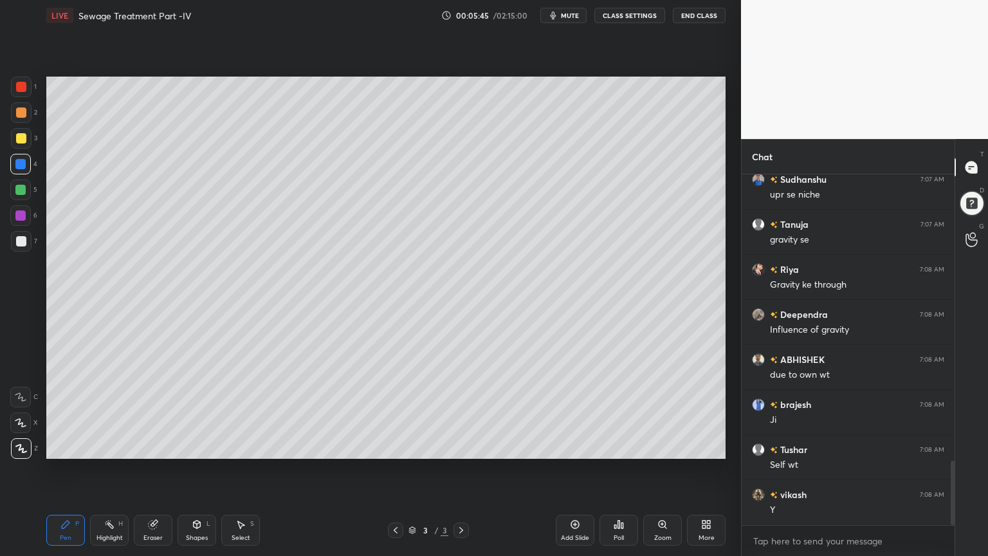
click at [198, 446] on div "Shapes L" at bounding box center [197, 530] width 39 height 31
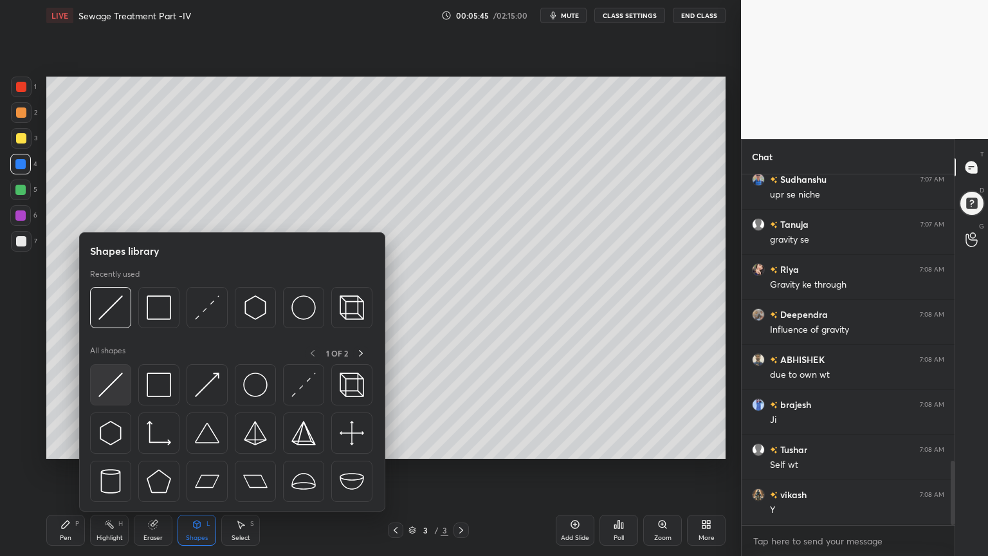
click at [110, 391] on img at bounding box center [110, 384] width 24 height 24
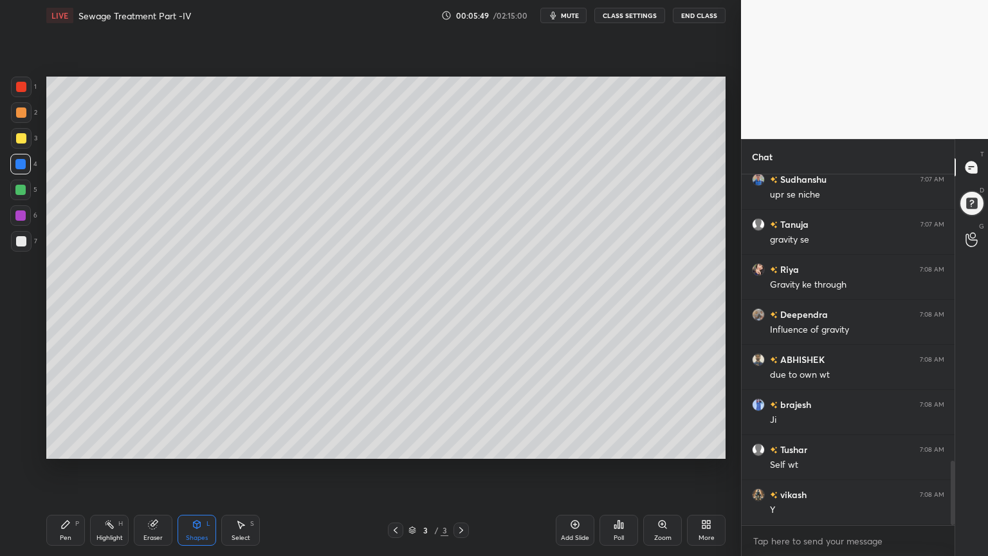
scroll to position [1600, 0]
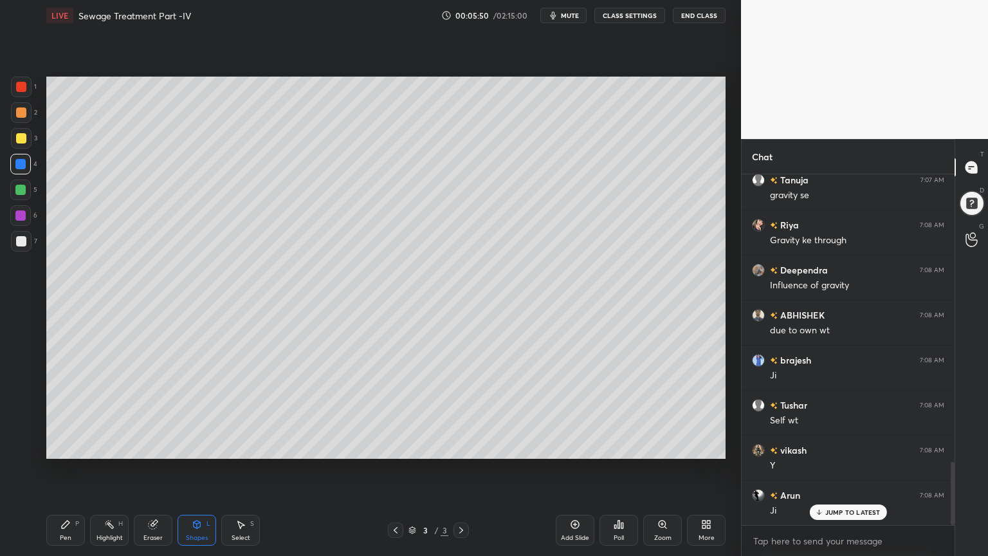
click at [859, 446] on p "JUMP TO LATEST" at bounding box center [852, 512] width 55 height 8
click at [58, 446] on div "Pen P" at bounding box center [65, 530] width 39 height 31
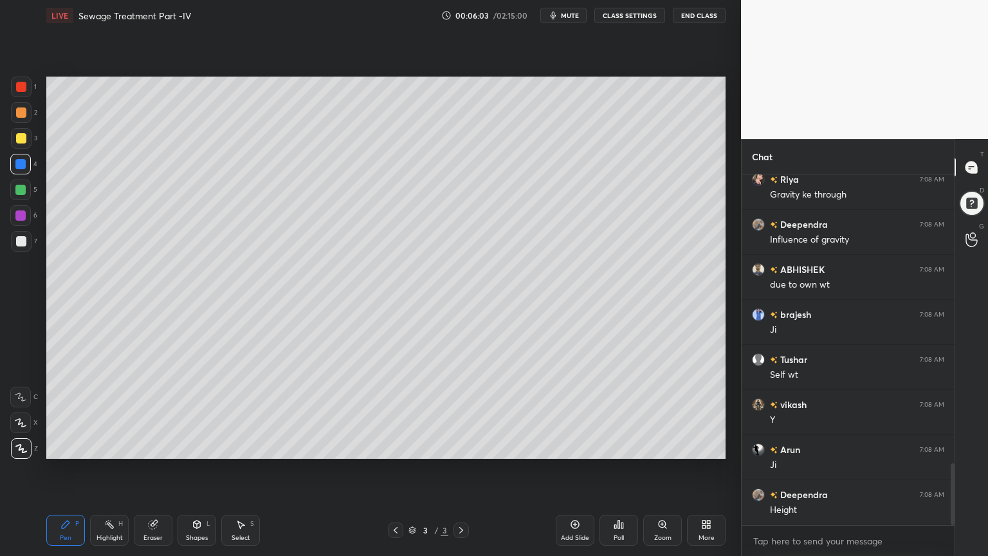
click at [77, 446] on div "Pen P" at bounding box center [65, 530] width 39 height 31
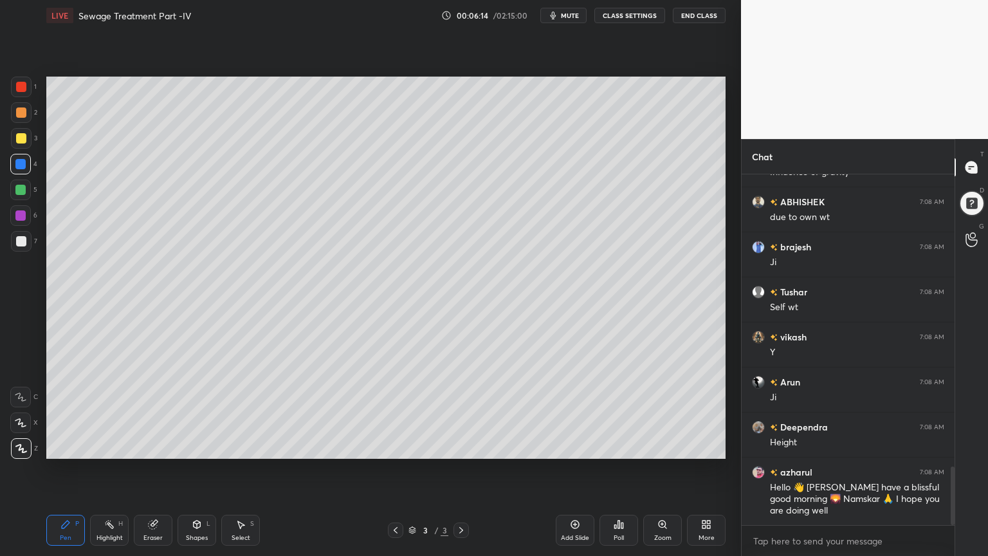
scroll to position [1759, 0]
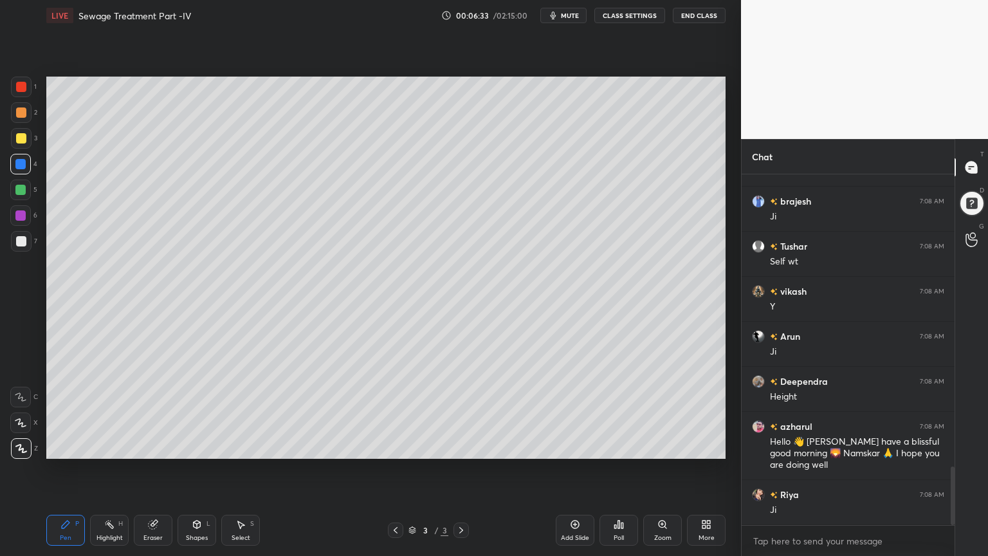
click at [192, 446] on div "Shapes L" at bounding box center [197, 530] width 39 height 31
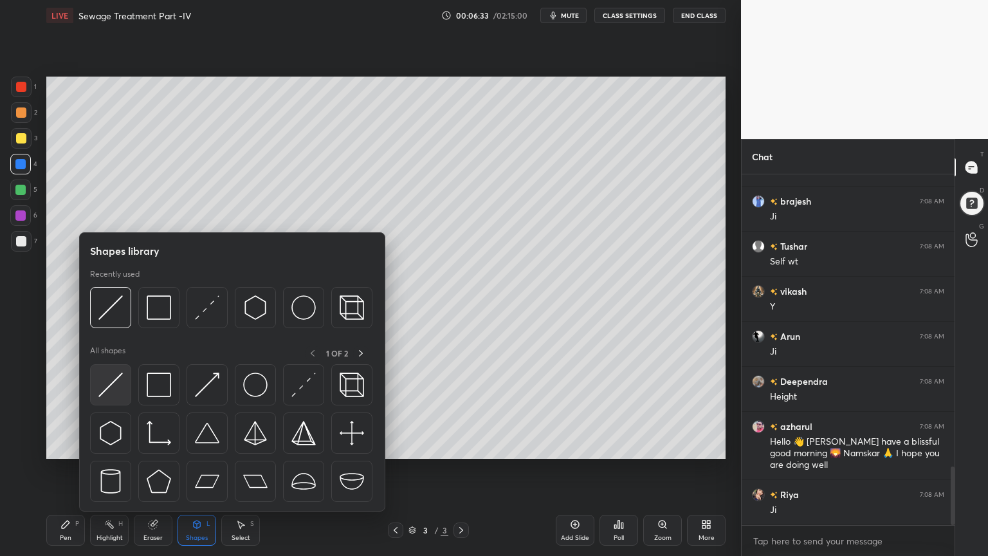
click at [111, 388] on img at bounding box center [110, 384] width 24 height 24
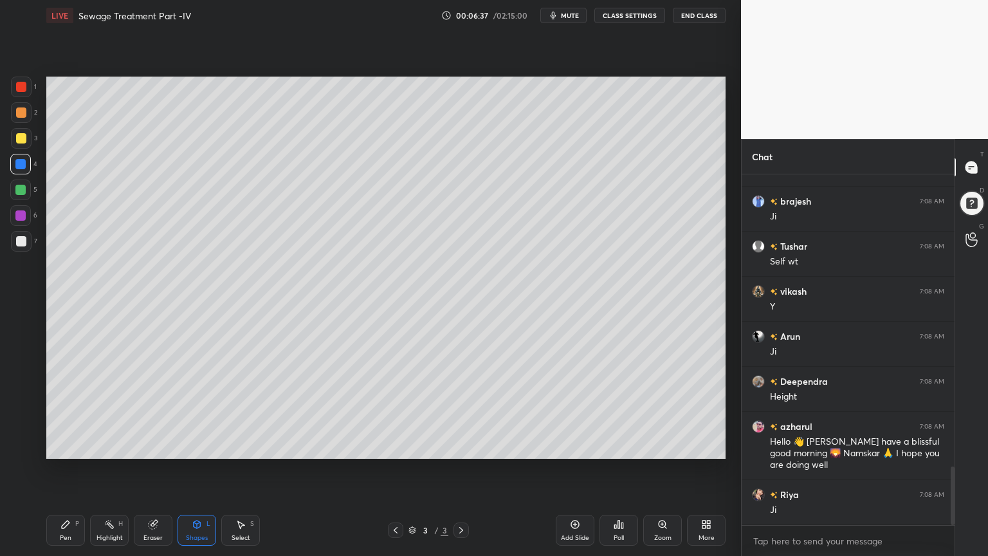
click at [56, 446] on div "Pen P" at bounding box center [65, 530] width 39 height 31
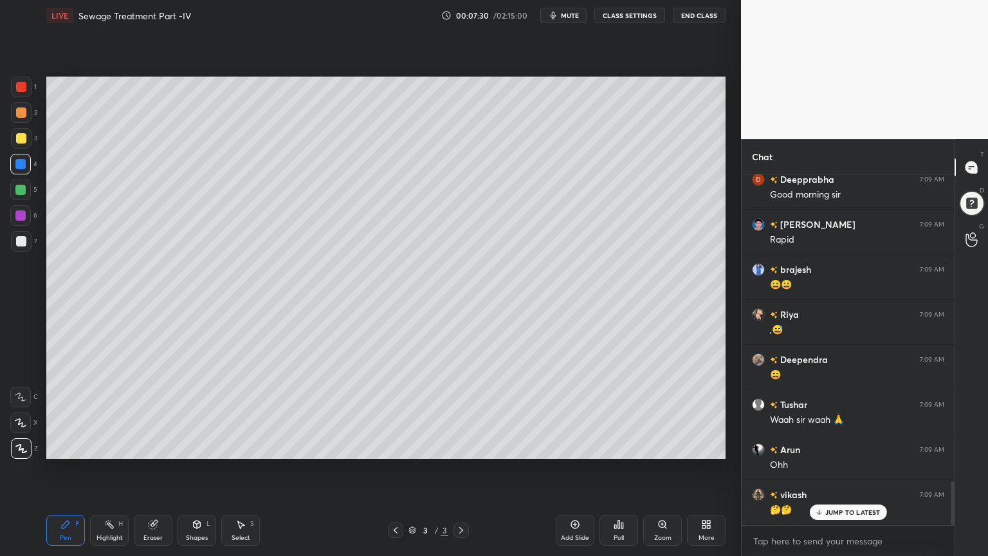
scroll to position [2460, 0]
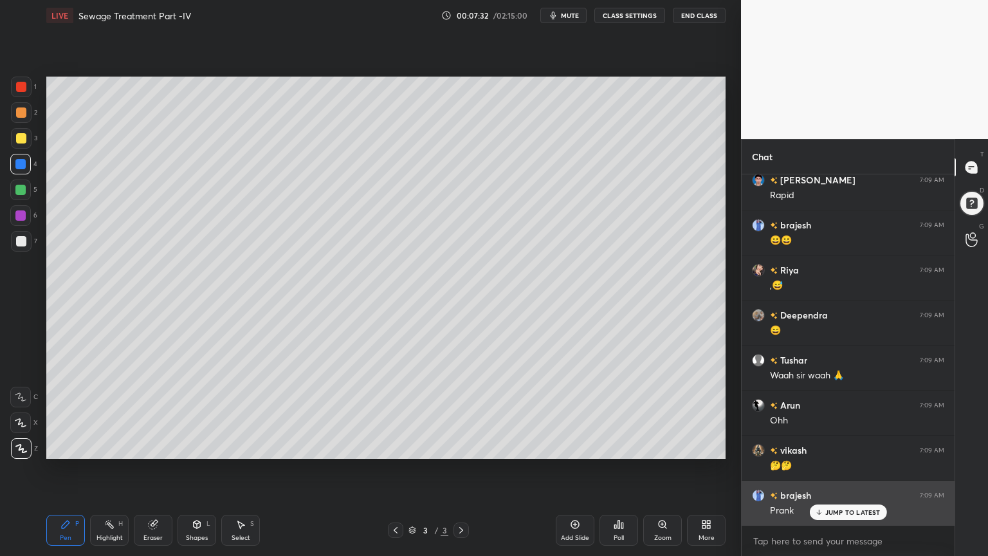
click at [852, 446] on div "JUMP TO LATEST" at bounding box center [847, 511] width 77 height 15
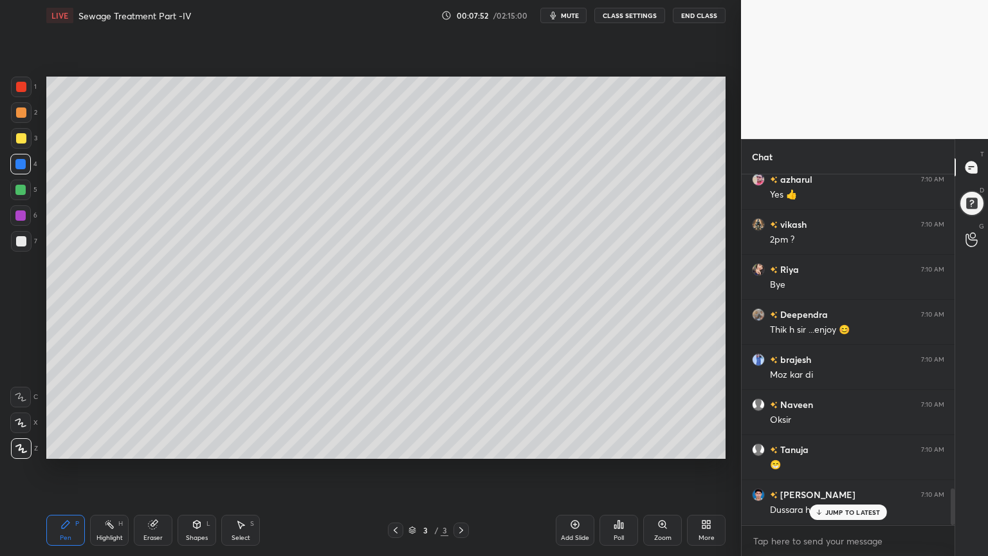
scroll to position [3000, 0]
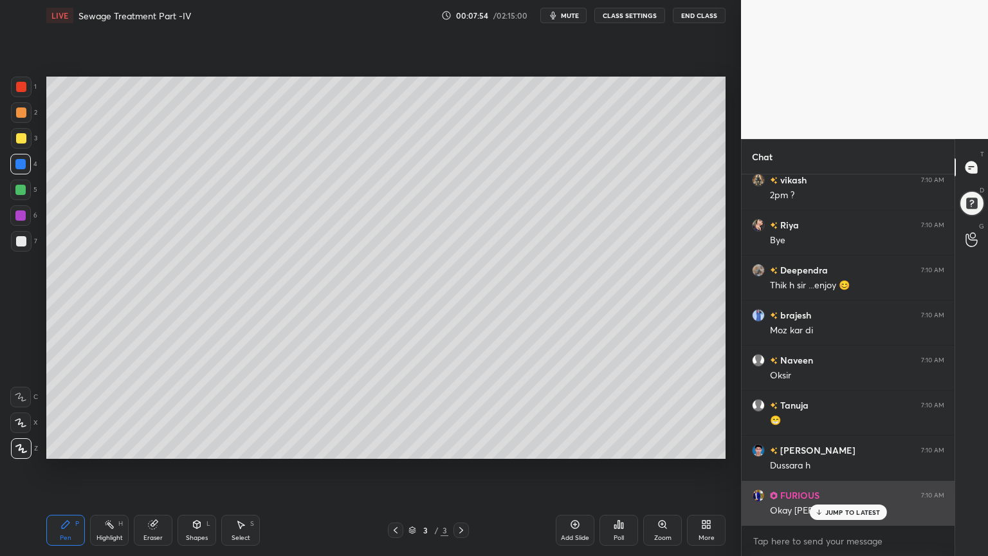
click at [840, 446] on div "JUMP TO LATEST" at bounding box center [847, 511] width 77 height 15
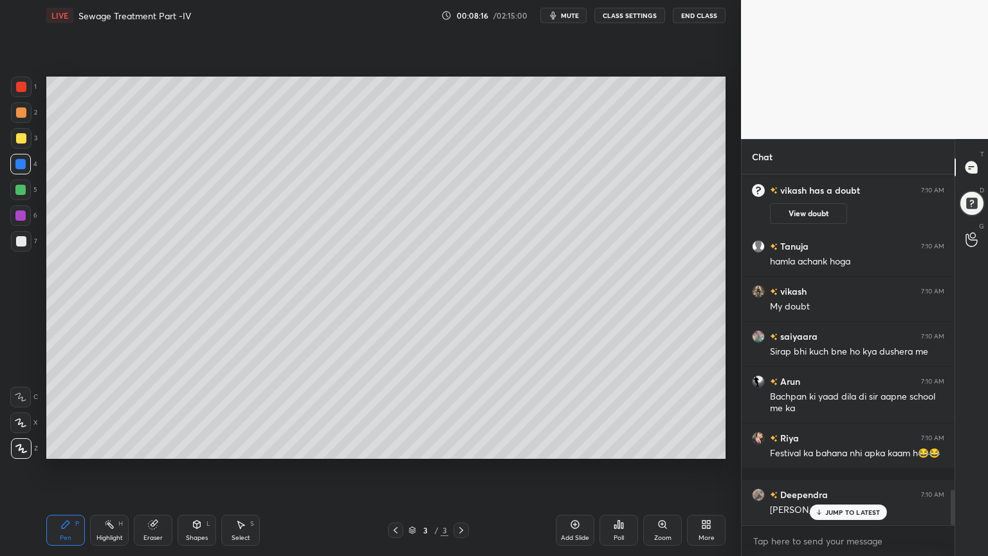
scroll to position [3111, 0]
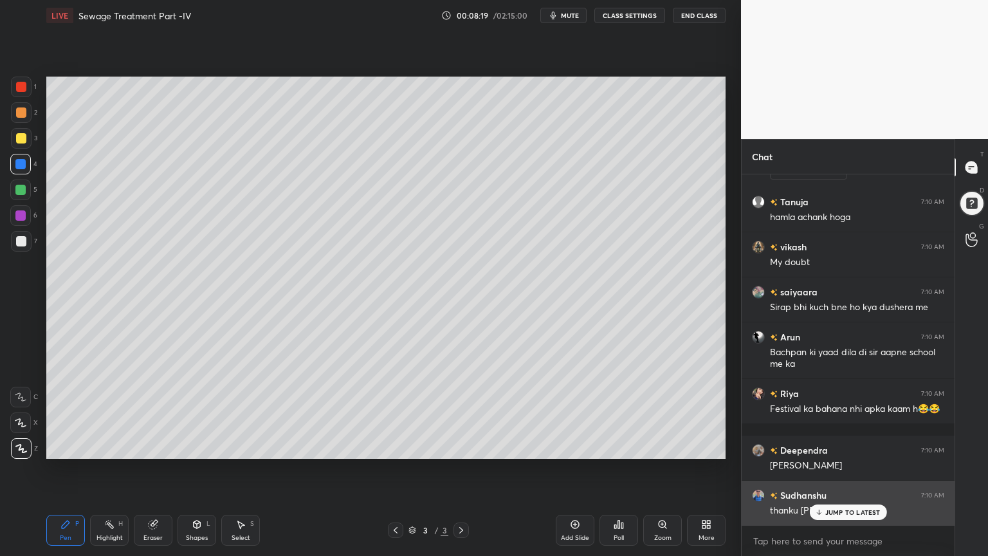
click at [859, 446] on p "JUMP TO LATEST" at bounding box center [852, 512] width 55 height 8
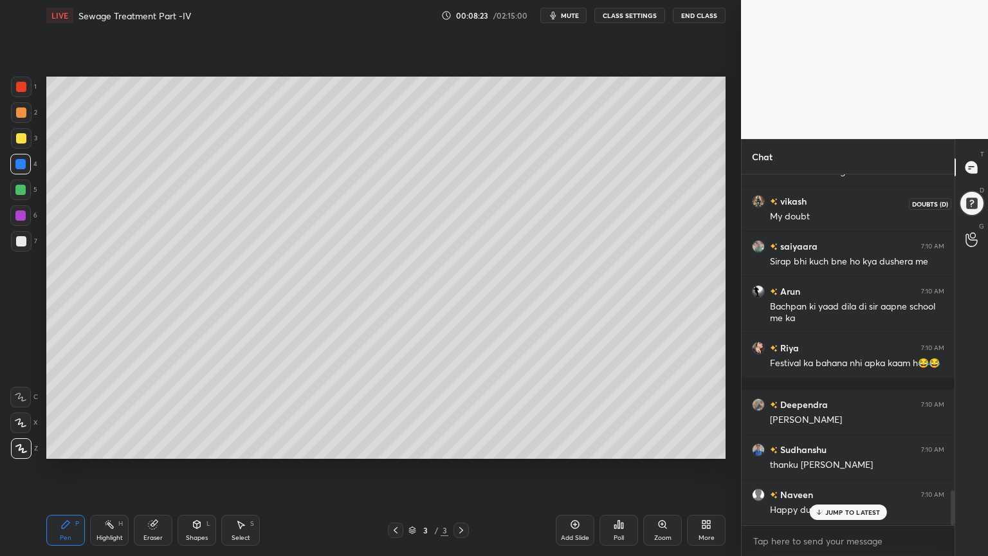
scroll to position [3201, 0]
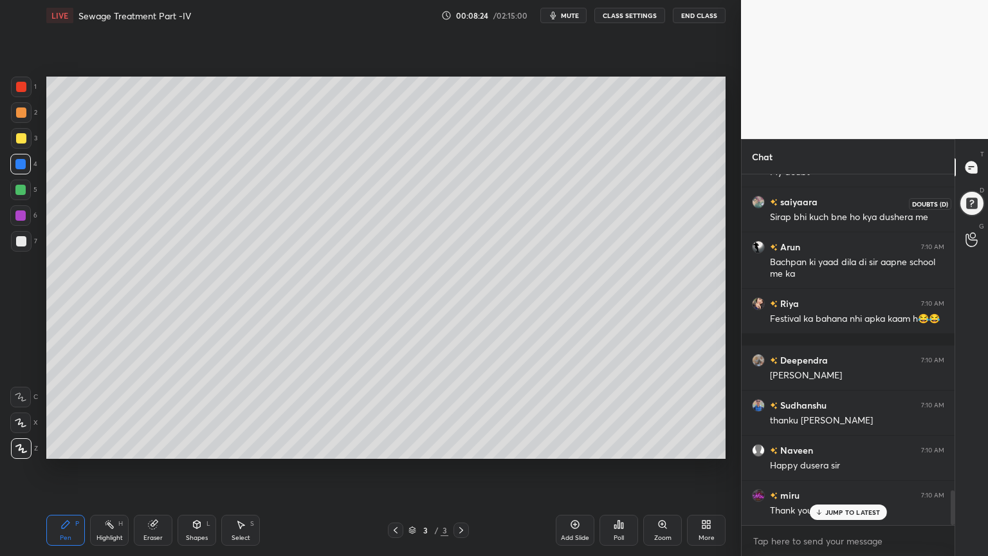
click at [965, 200] on div at bounding box center [971, 202] width 29 height 29
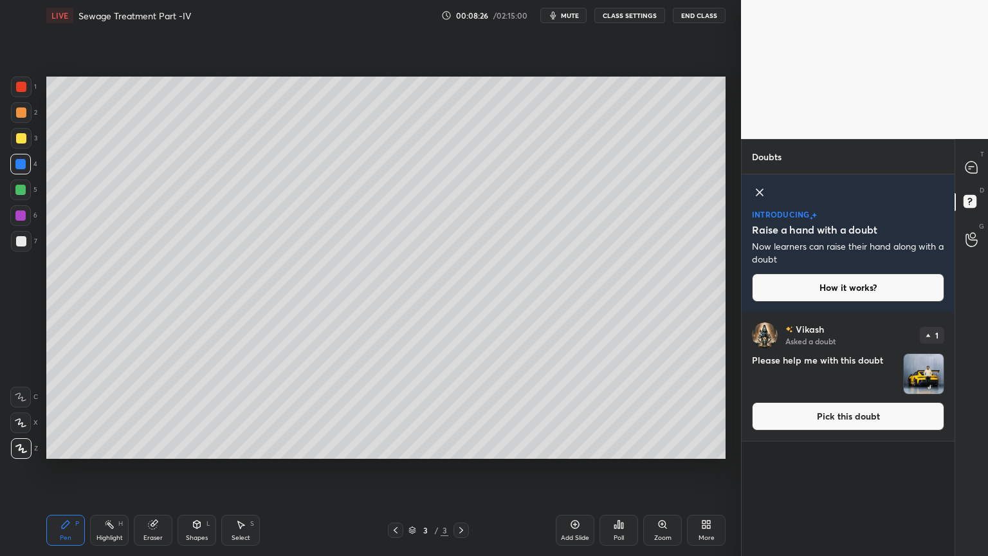
click at [875, 427] on button "Pick this doubt" at bounding box center [848, 416] width 192 height 28
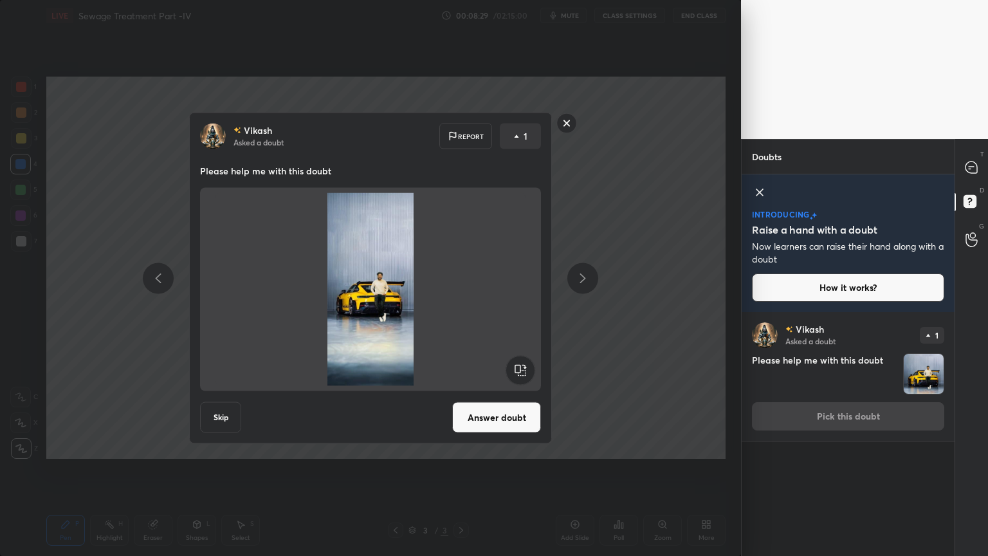
click at [574, 125] on rect at bounding box center [567, 123] width 20 height 20
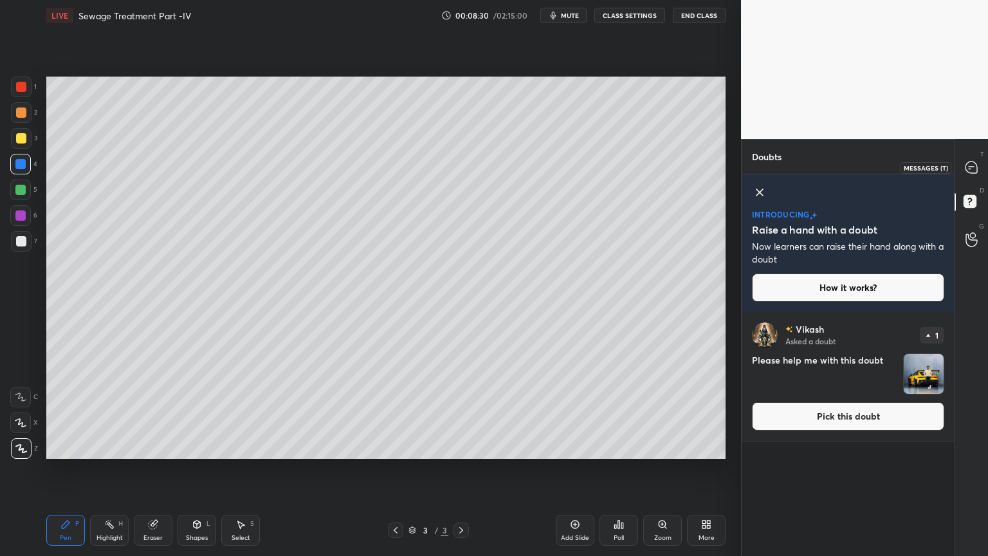
click at [974, 170] on icon at bounding box center [971, 167] width 12 height 12
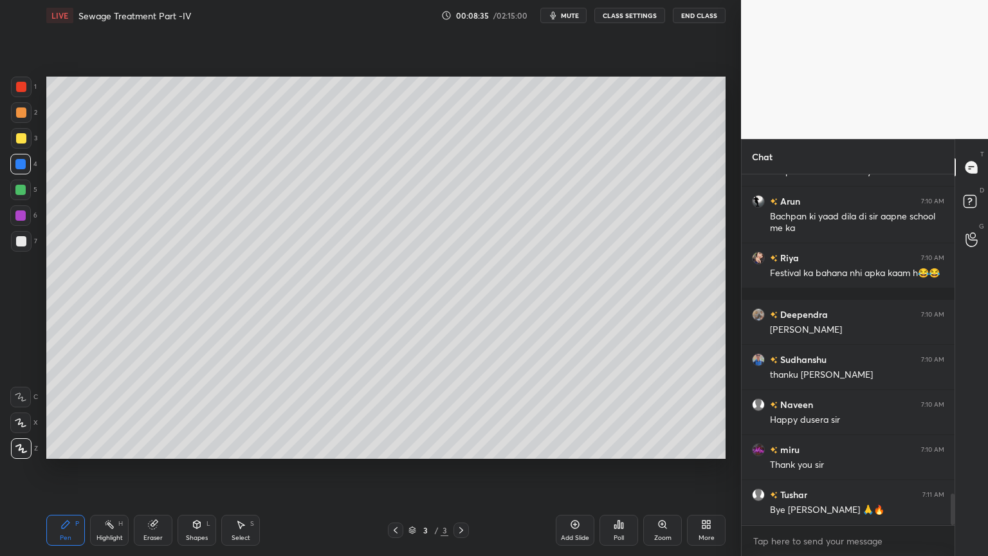
scroll to position [3566, 0]
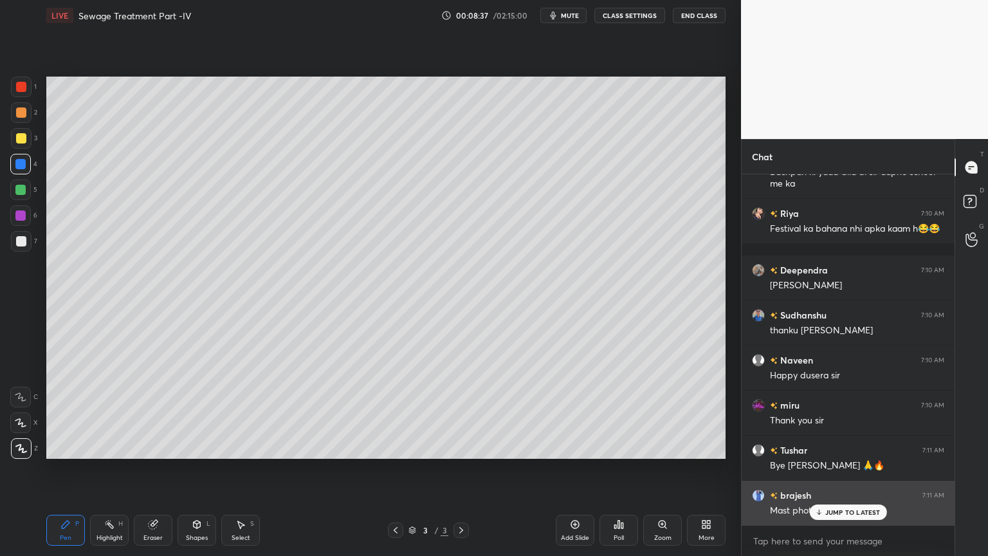
click at [824, 446] on div "JUMP TO LATEST" at bounding box center [847, 511] width 77 height 15
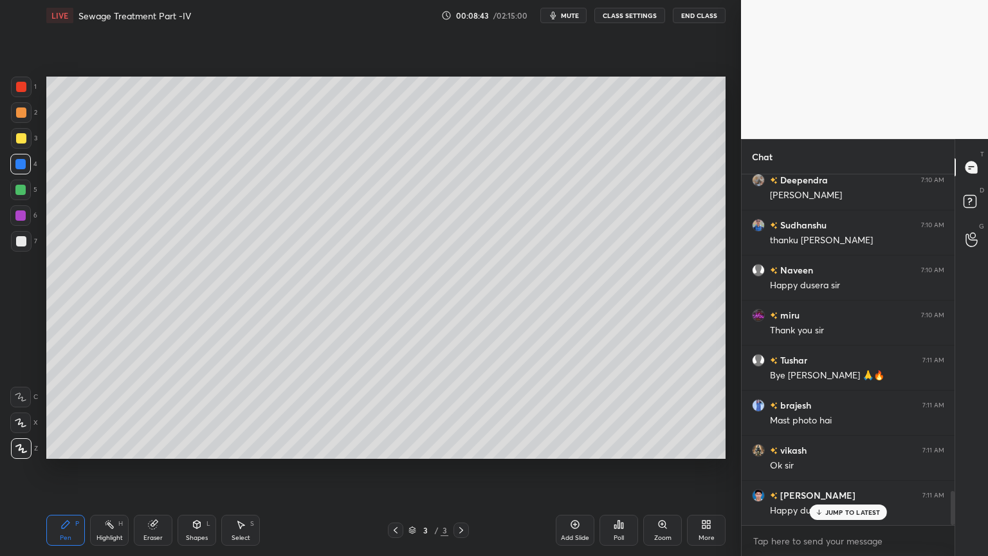
scroll to position [3244, 0]
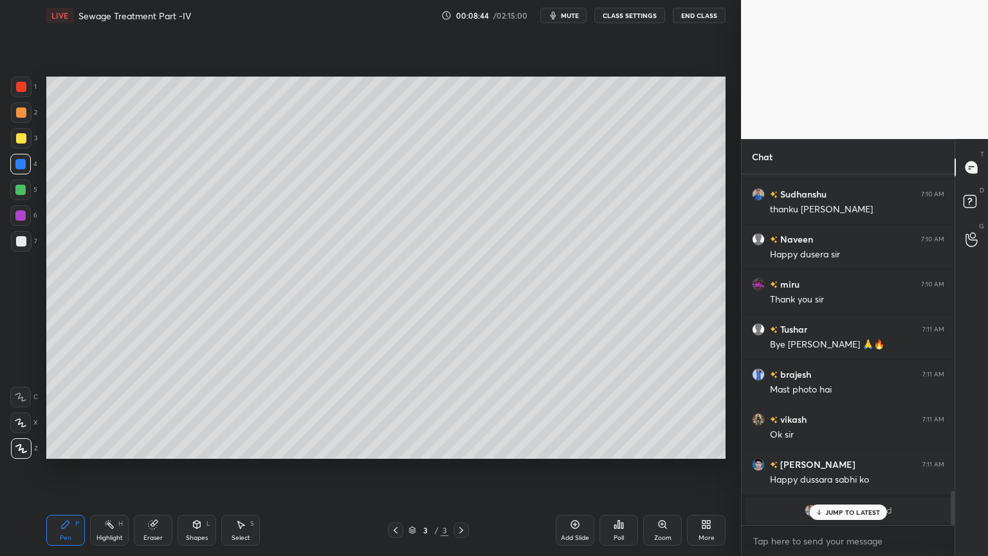
click at [839, 446] on div "[PERSON_NAME] joined" at bounding box center [848, 510] width 206 height 26
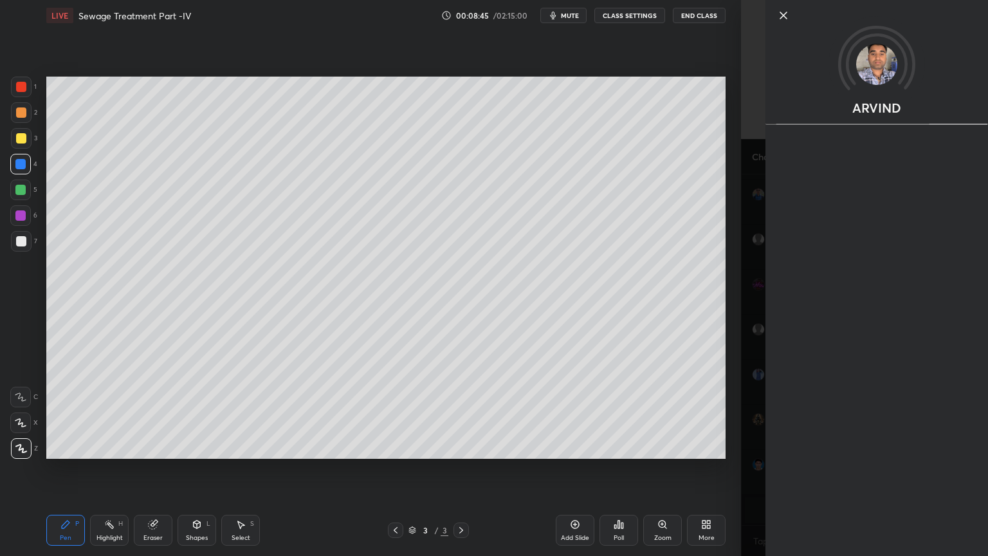
click at [713, 446] on div "Setting up your live class Poll for secs No correct answer Start poll" at bounding box center [386, 267] width 690 height 473
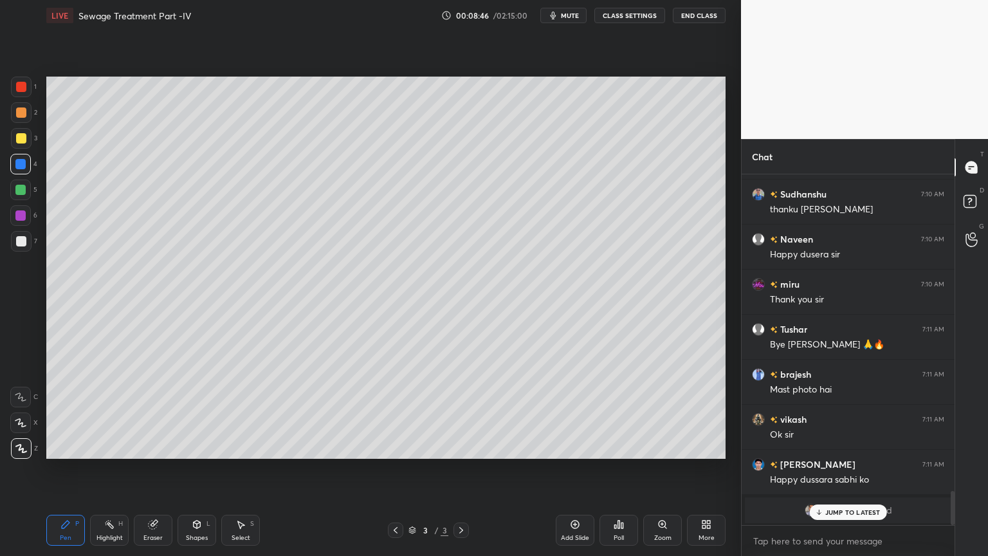
click at [841, 446] on p "JUMP TO LATEST" at bounding box center [852, 512] width 55 height 8
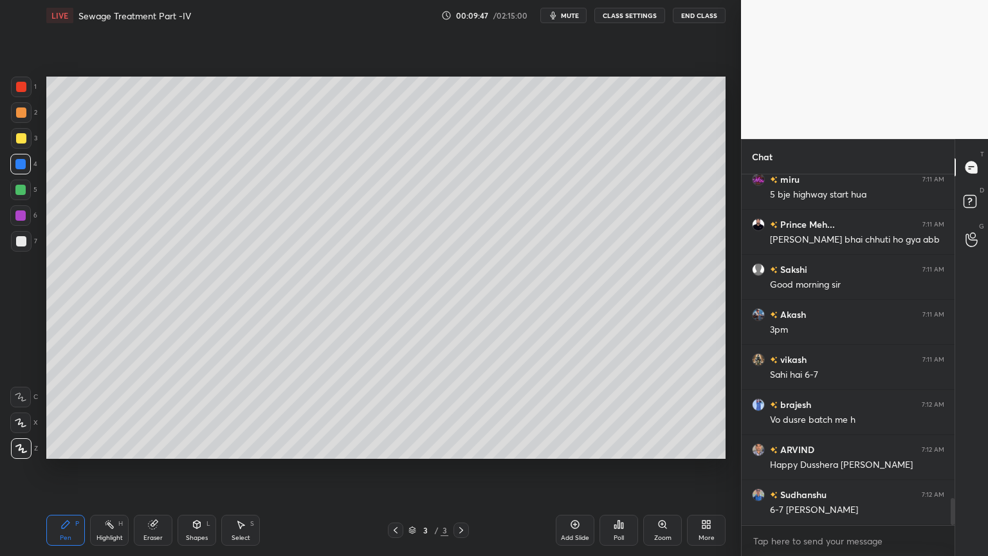
scroll to position [4250, 0]
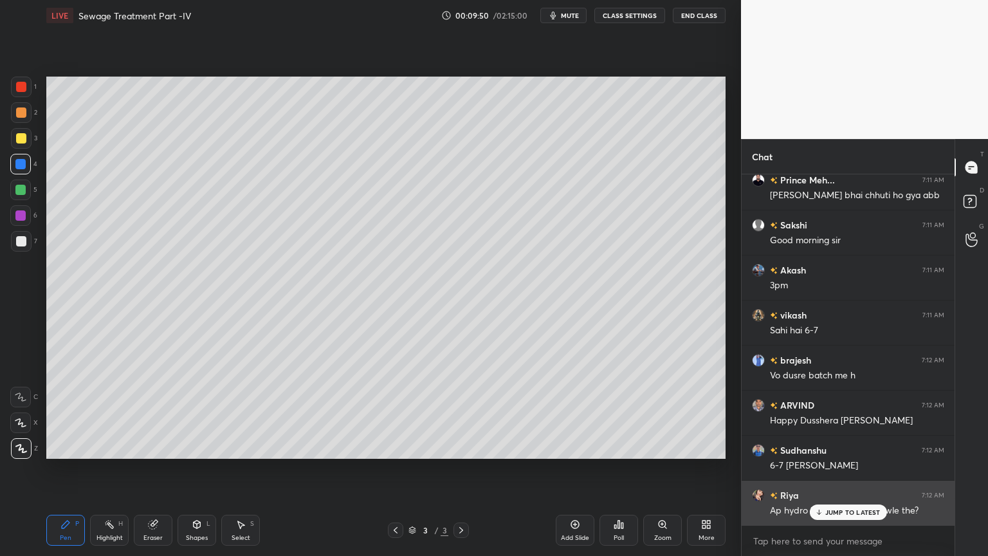
click at [837, 446] on div "JUMP TO LATEST" at bounding box center [847, 511] width 77 height 15
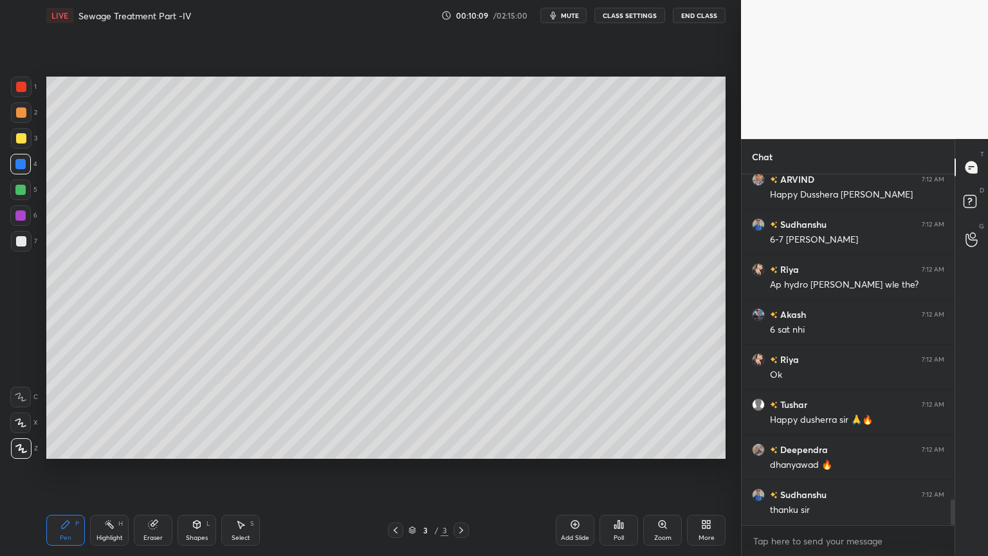
scroll to position [4520, 0]
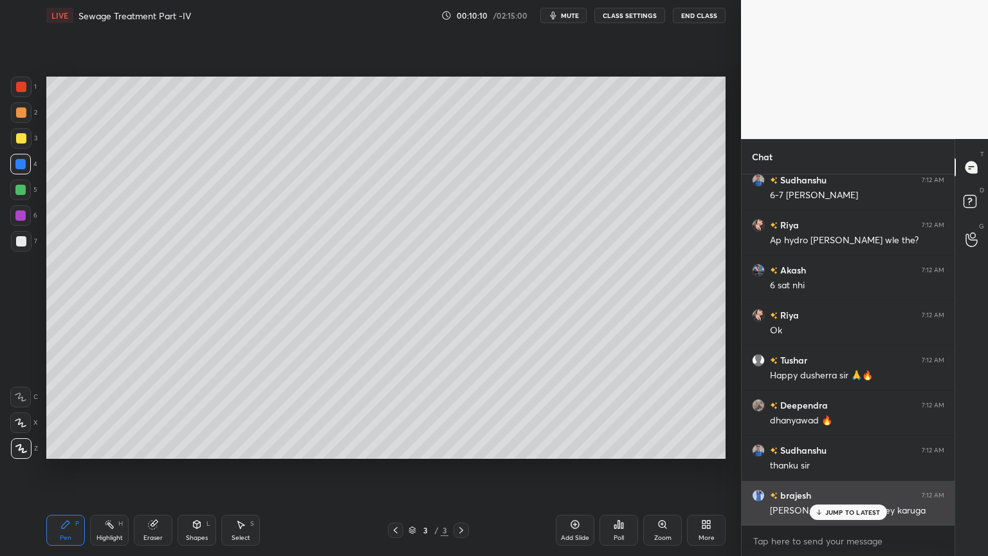
click at [834, 446] on p "JUMP TO LATEST" at bounding box center [852, 512] width 55 height 8
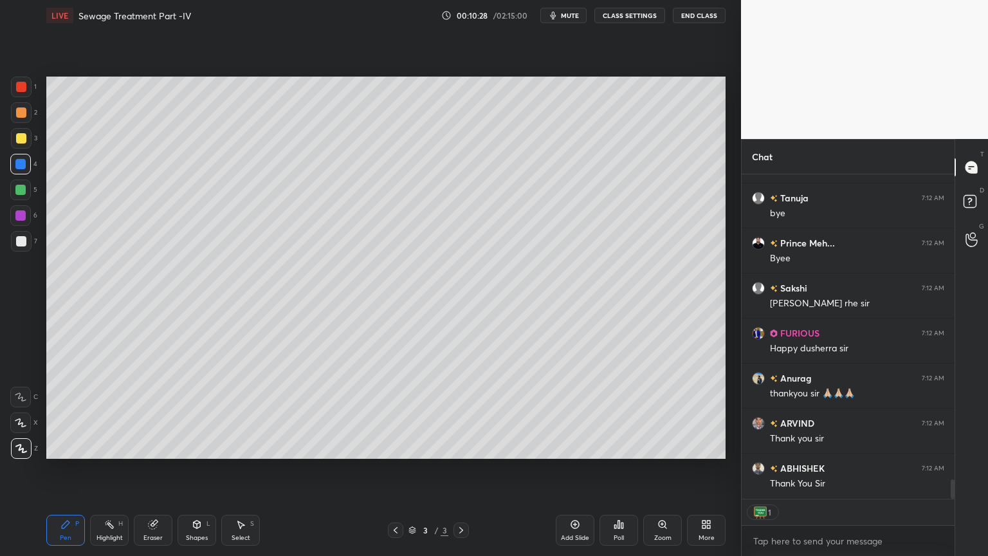
scroll to position [5178, 0]
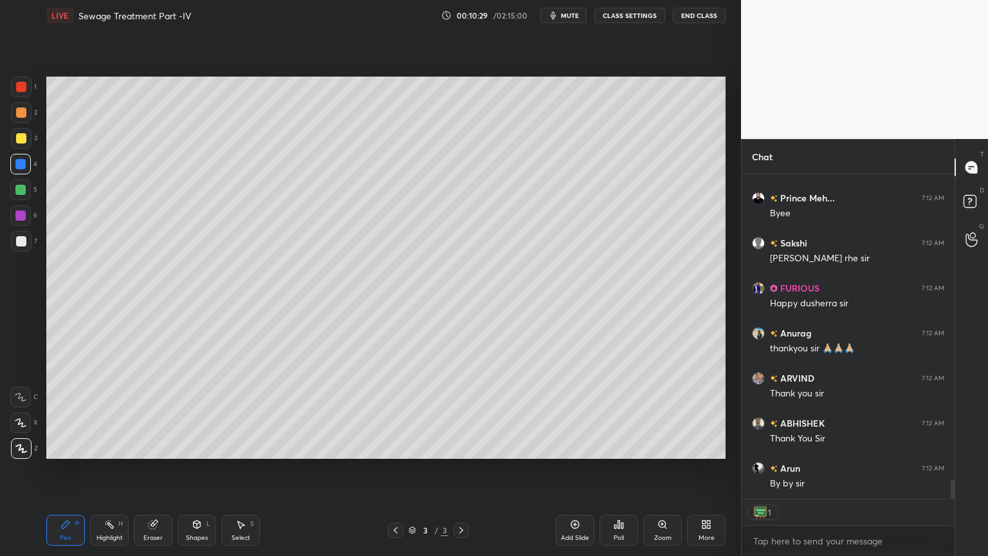
click at [708, 16] on button "End Class" at bounding box center [699, 15] width 53 height 15
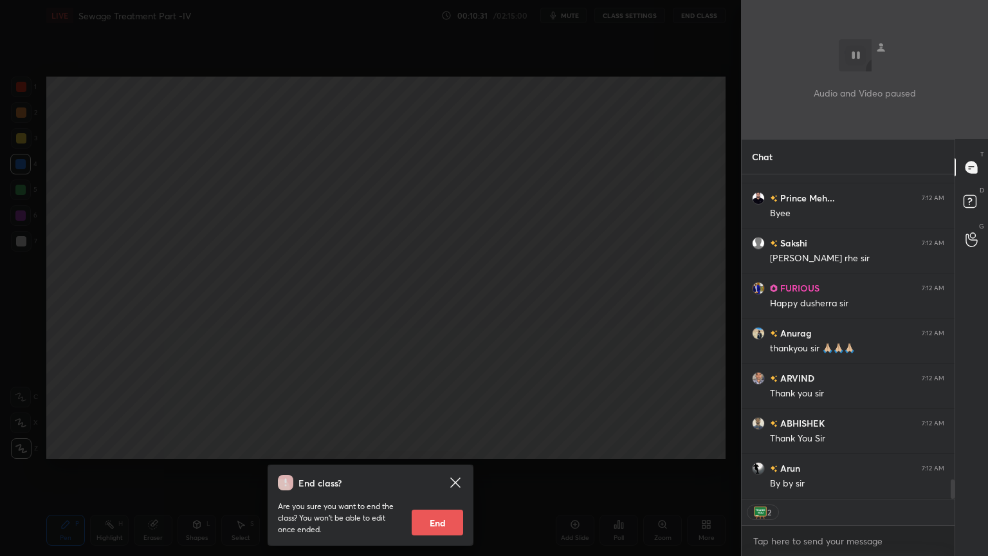
click at [443, 446] on button "End" at bounding box center [437, 522] width 51 height 26
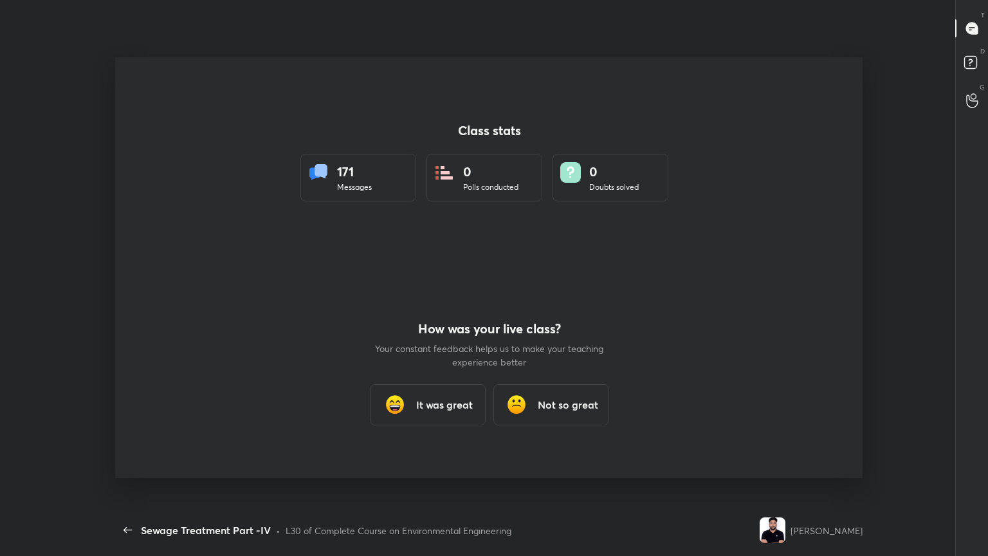
scroll to position [0, 0]
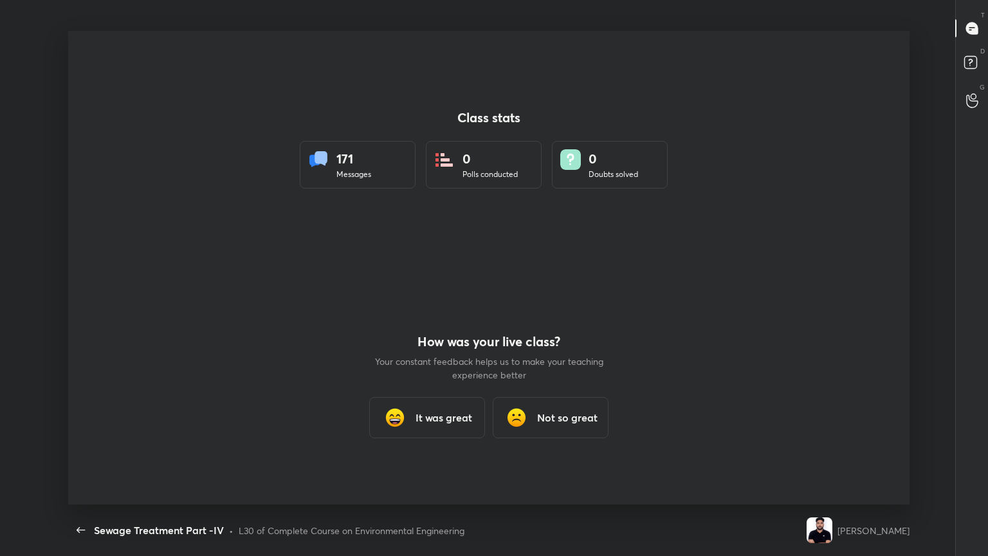
click at [446, 419] on h3 "It was great" at bounding box center [444, 417] width 57 height 15
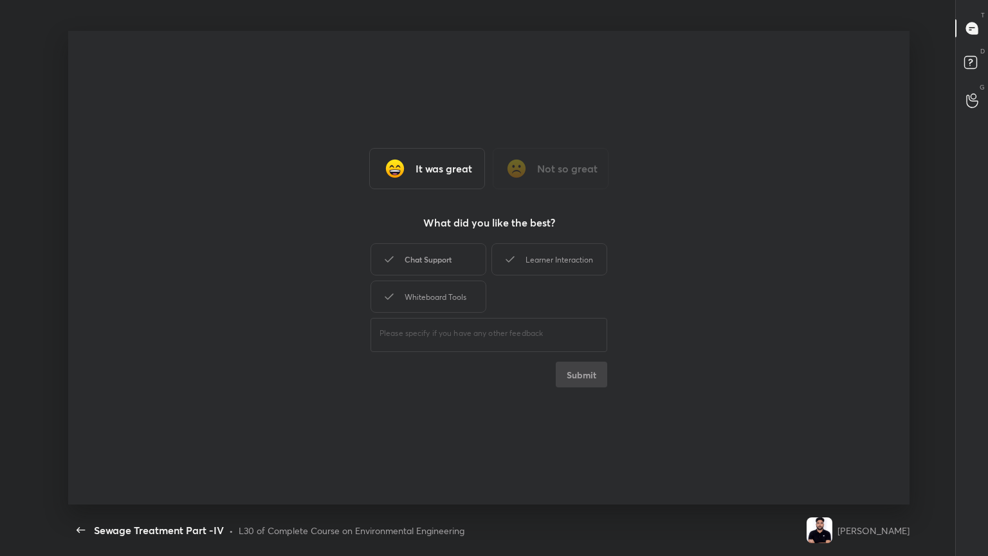
click at [448, 252] on div "Chat Support" at bounding box center [428, 259] width 116 height 32
click at [435, 293] on div "Whiteboard Tools" at bounding box center [428, 296] width 116 height 32
click at [562, 257] on div "Learner Interaction" at bounding box center [549, 259] width 116 height 32
click at [592, 373] on button "Submit" at bounding box center [581, 374] width 51 height 26
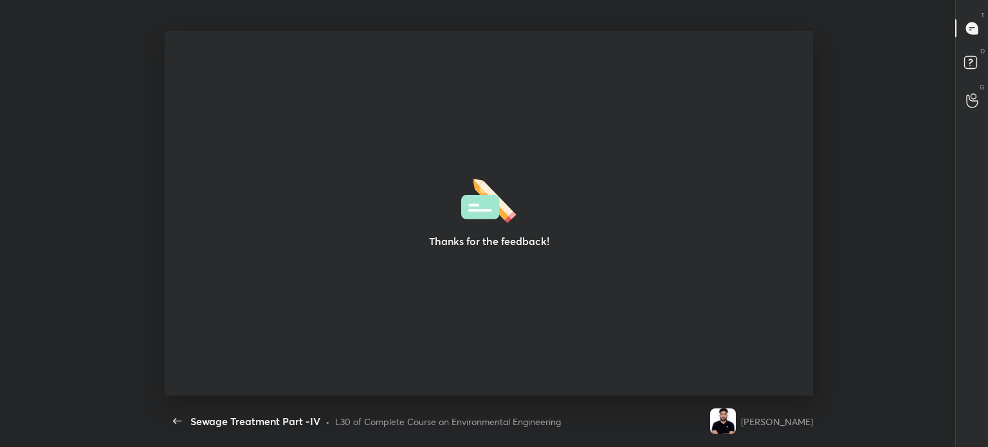
type textarea "x"
